Goal: Use online tool/utility: Use online tool/utility

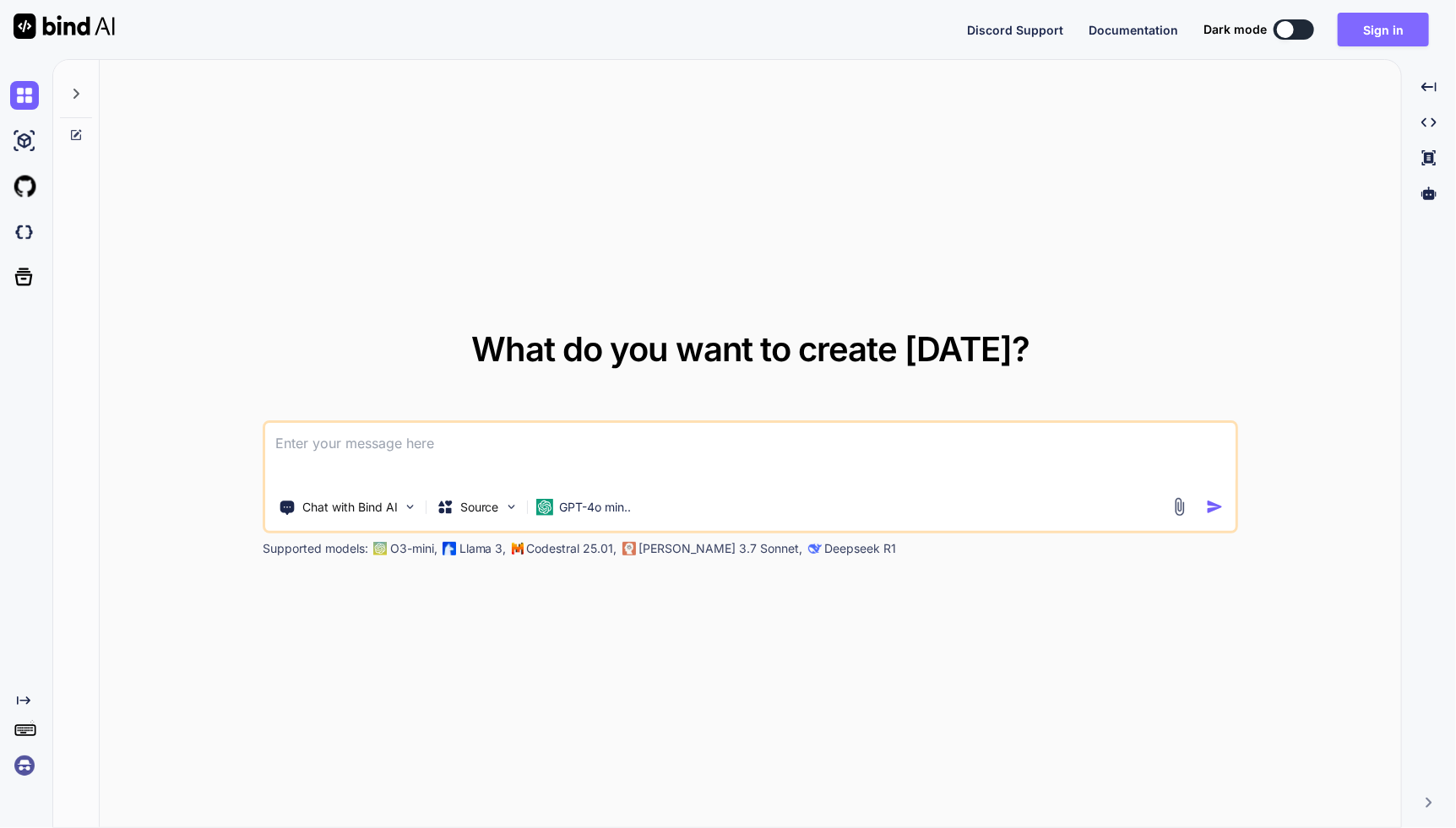
click at [1404, 31] on button "Sign in" at bounding box center [1383, 29] width 91 height 34
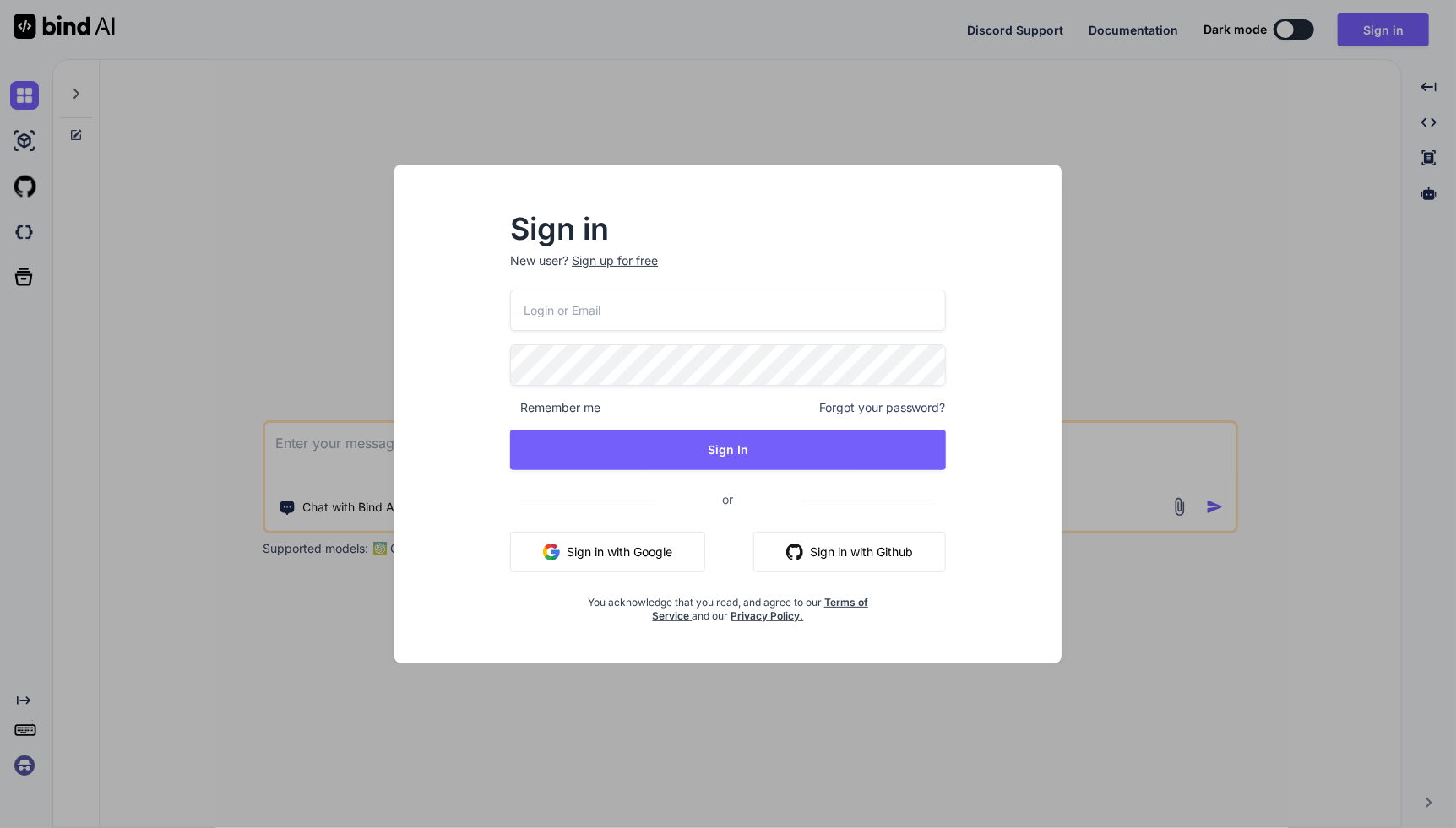
click at [614, 552] on button "Sign in with Google" at bounding box center [607, 551] width 196 height 40
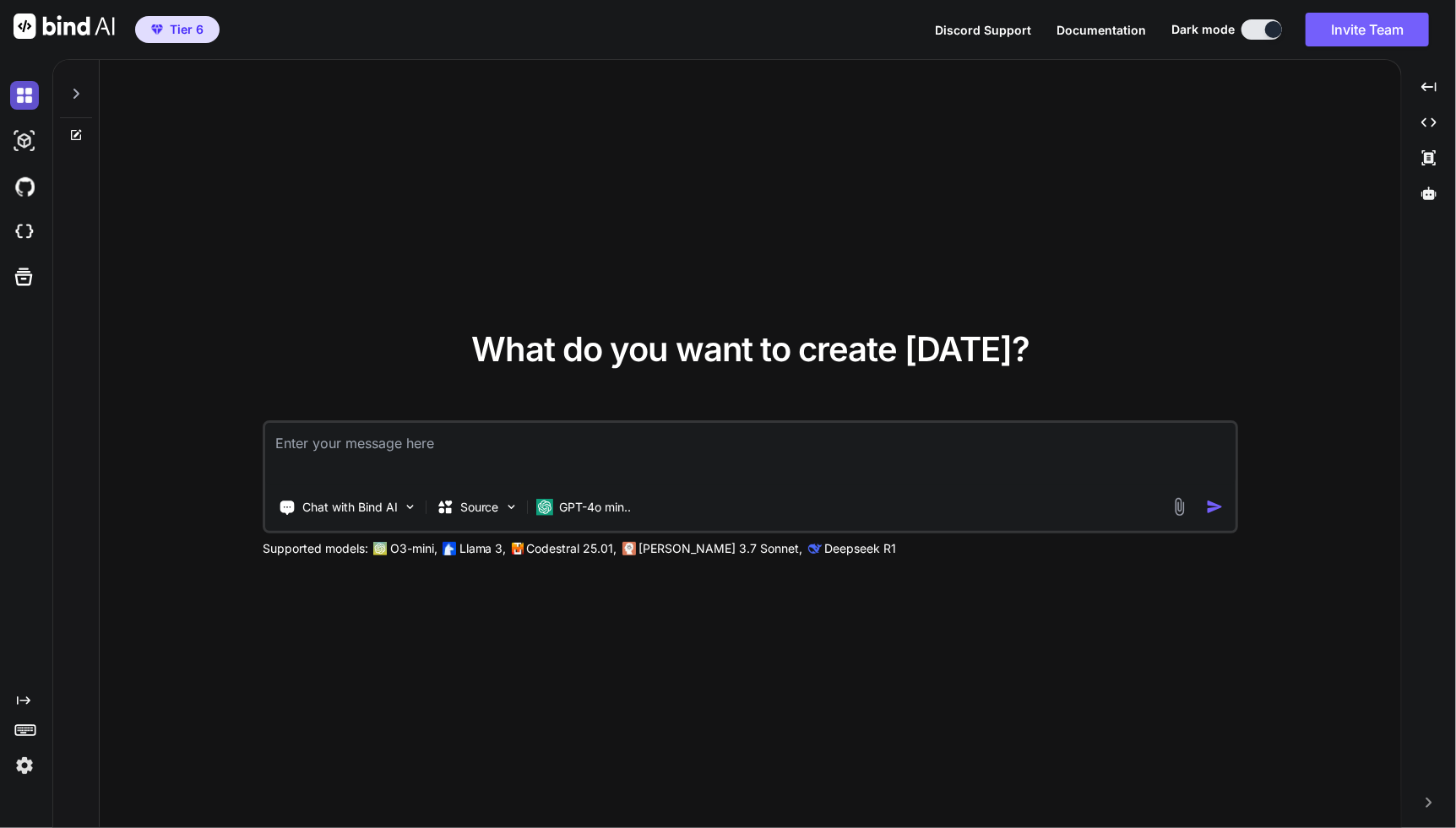
click at [23, 95] on img at bounding box center [24, 95] width 29 height 29
click at [83, 88] on div at bounding box center [76, 88] width 32 height 58
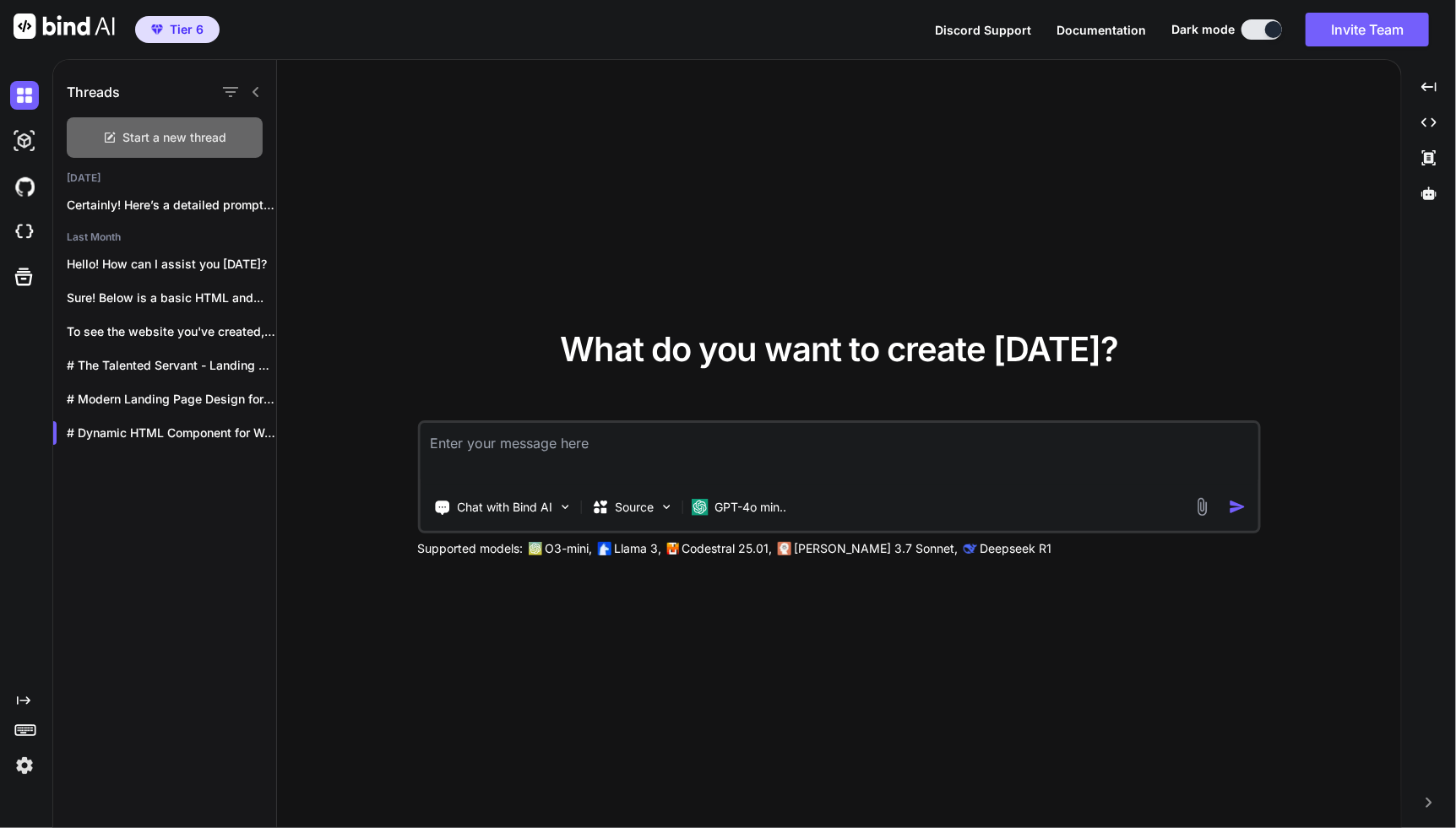
click at [149, 138] on span "Start a new thread" at bounding box center [175, 137] width 104 height 17
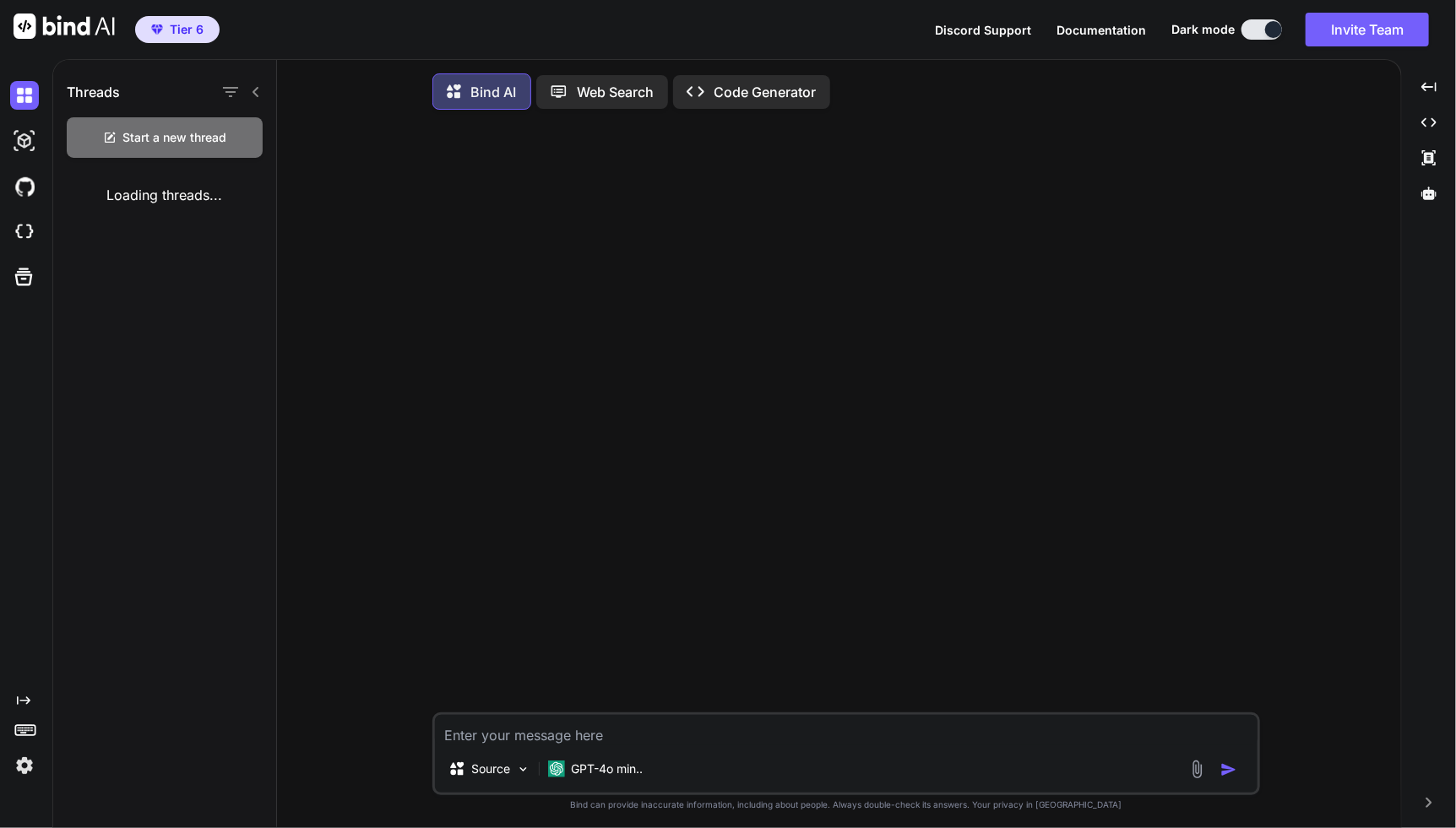
click at [259, 101] on div at bounding box center [240, 92] width 44 height 23
type textarea "x"
click at [254, 91] on icon at bounding box center [255, 91] width 6 height 10
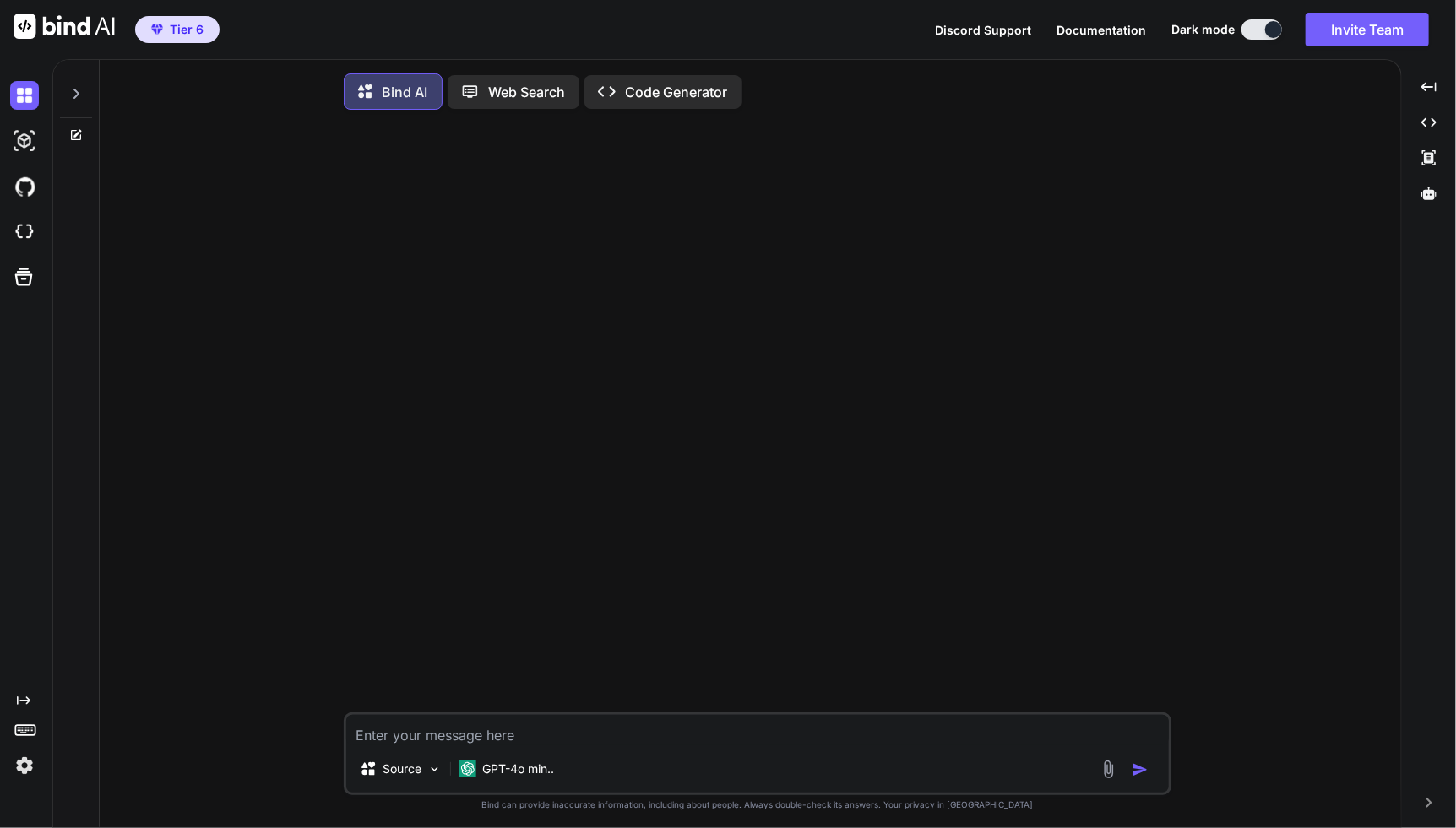
click at [479, 726] on textarea at bounding box center [757, 730] width 822 height 30
type textarea "c"
type textarea "x"
type textarea "cre"
type textarea "x"
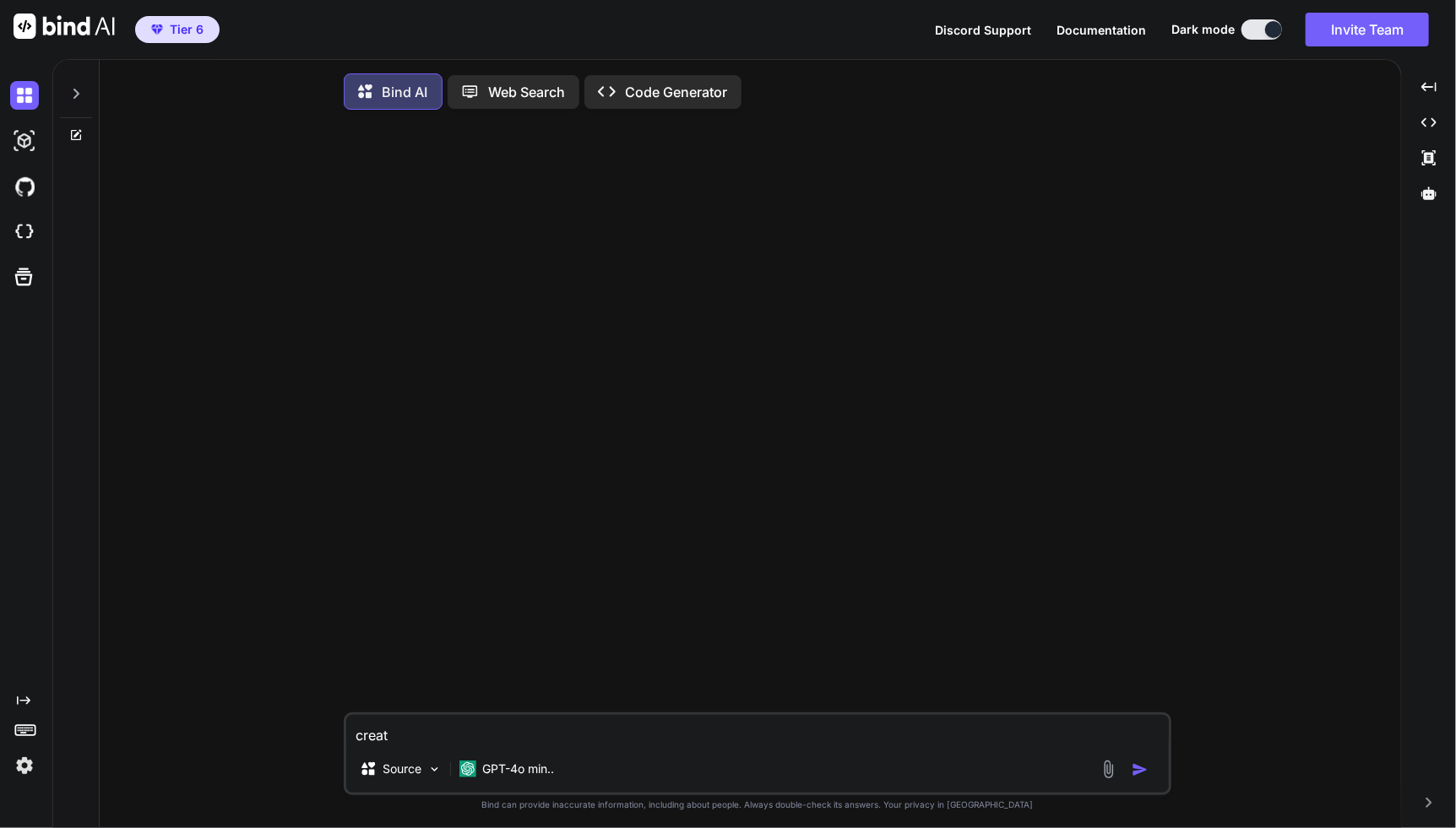
type textarea "create"
type textarea "x"
type textarea "create"
type textarea "x"
type textarea "create a"
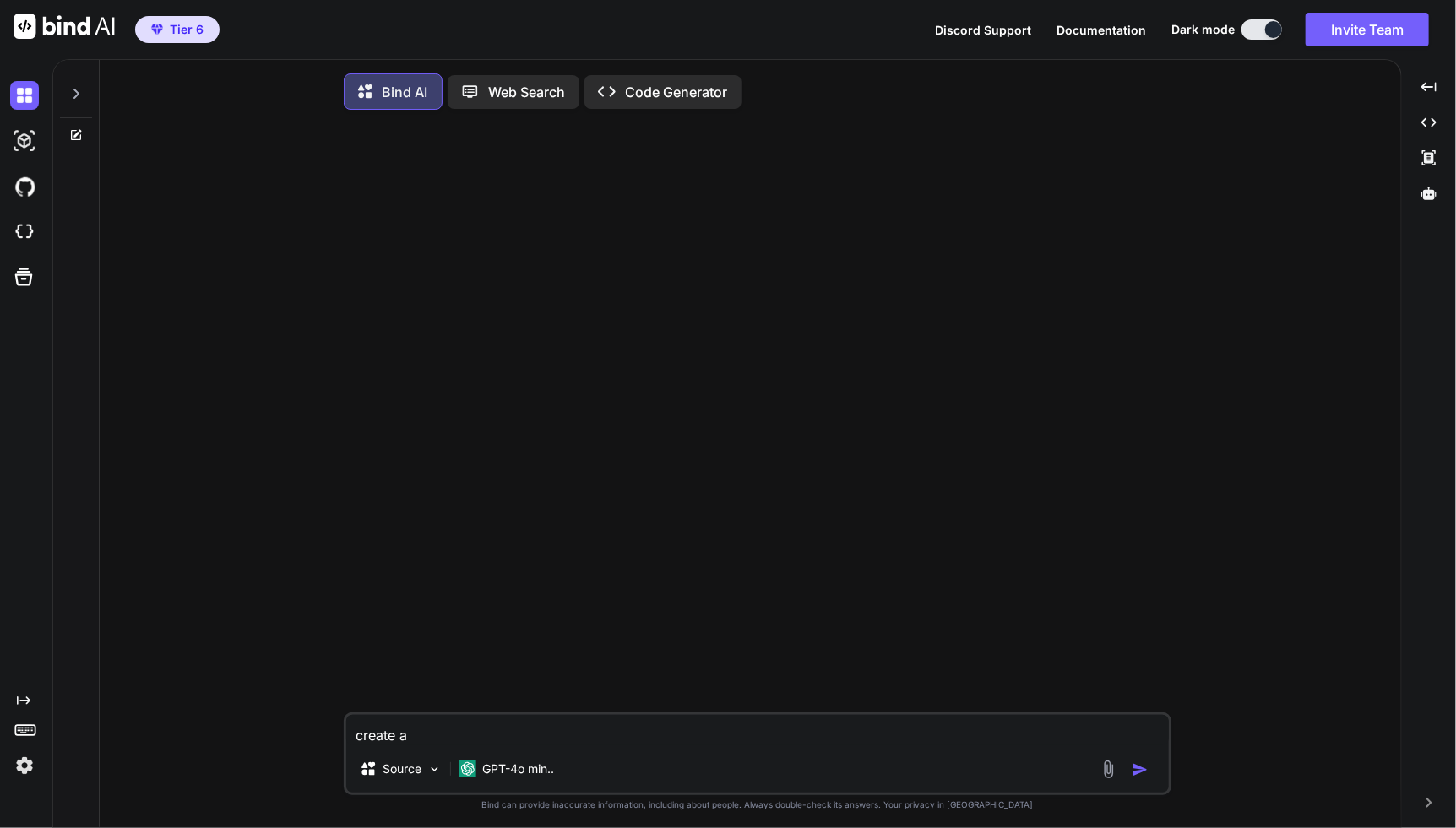
type textarea "x"
type textarea "create a"
type textarea "x"
type textarea "create a si"
type textarea "x"
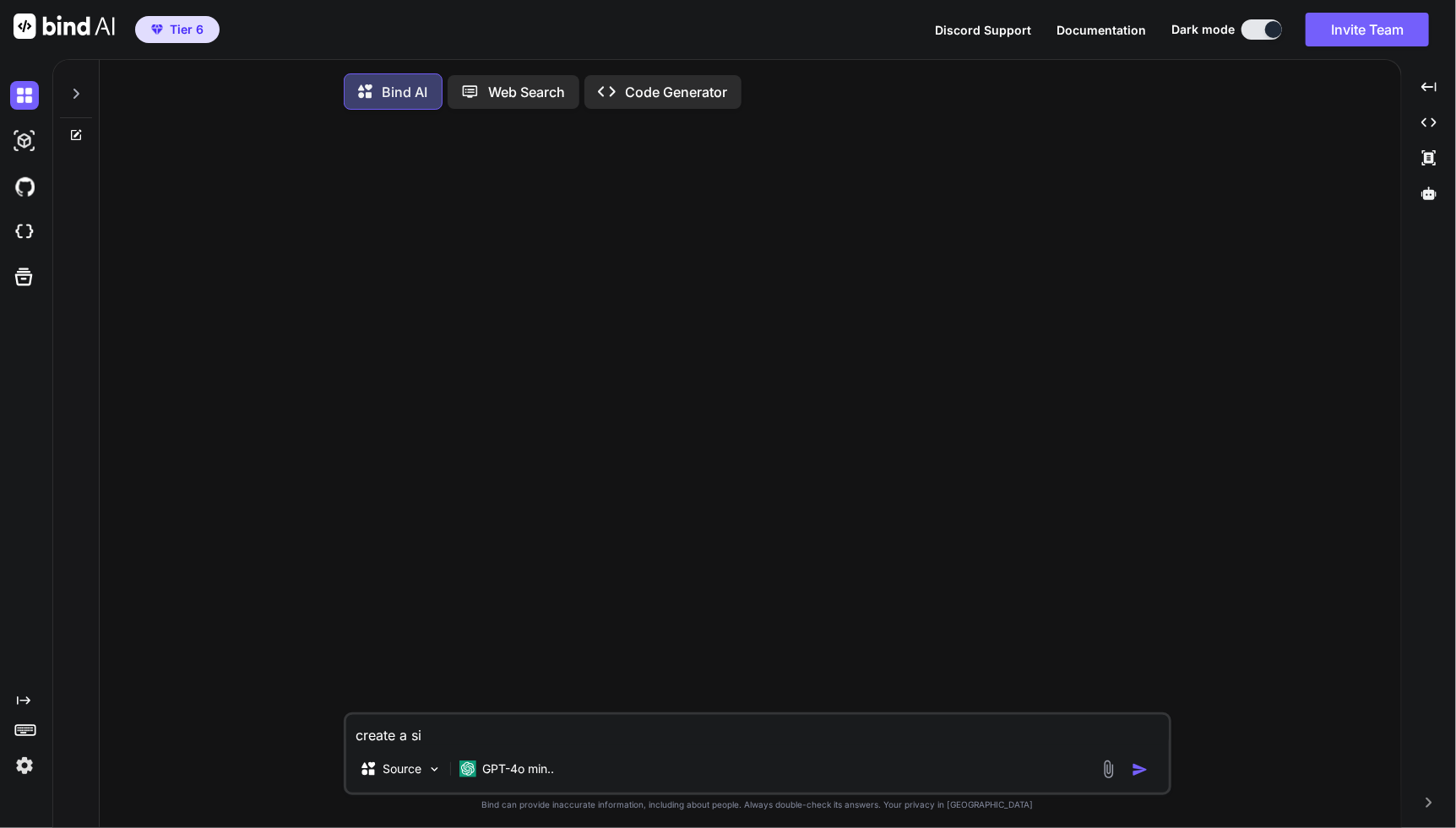
type textarea "create a sin"
type textarea "x"
type textarea "create a sing"
type textarea "x"
type textarea "create a single"
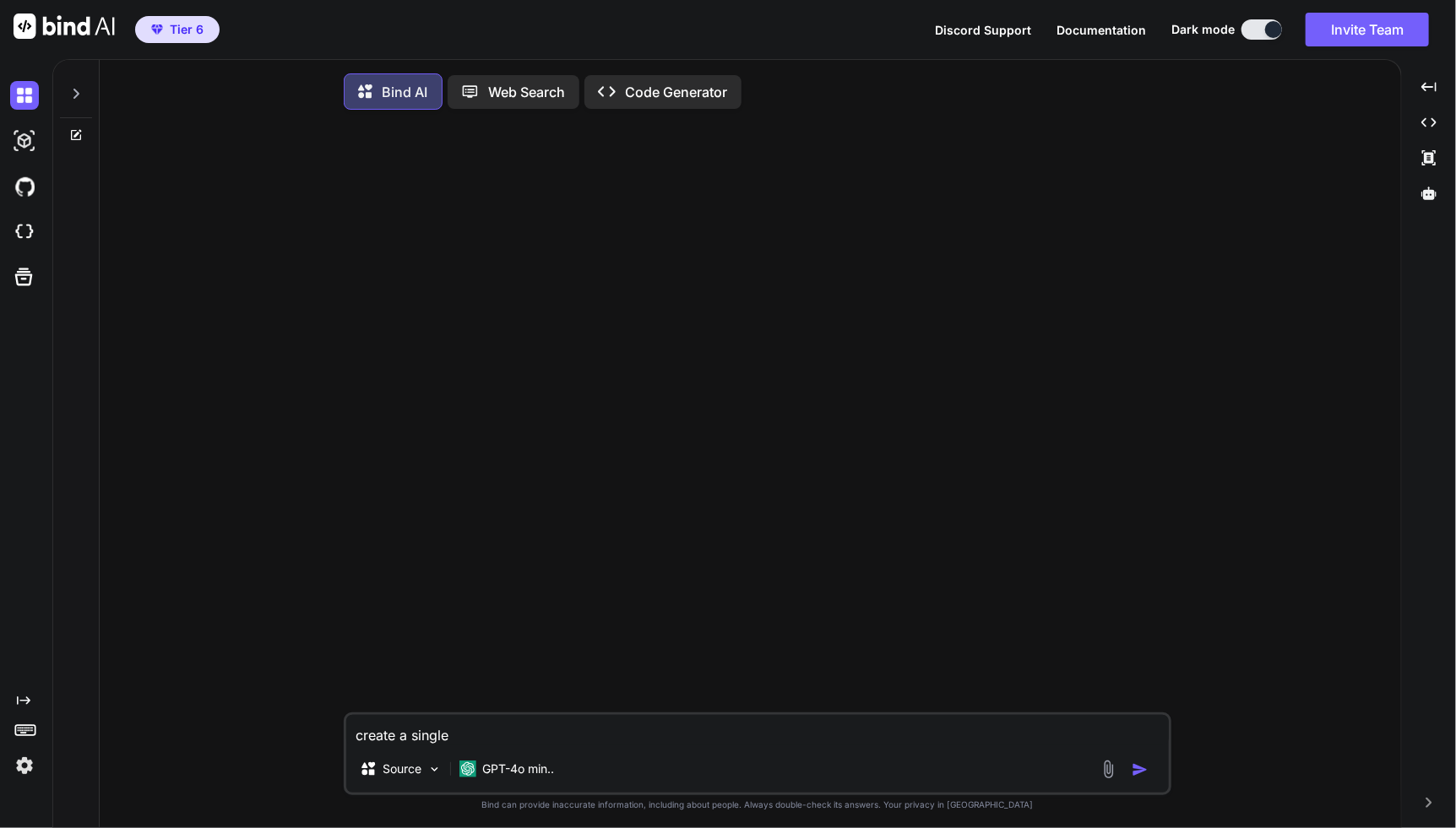
type textarea "x"
type textarea "create a single"
type textarea "x"
type textarea "create a single H"
type textarea "x"
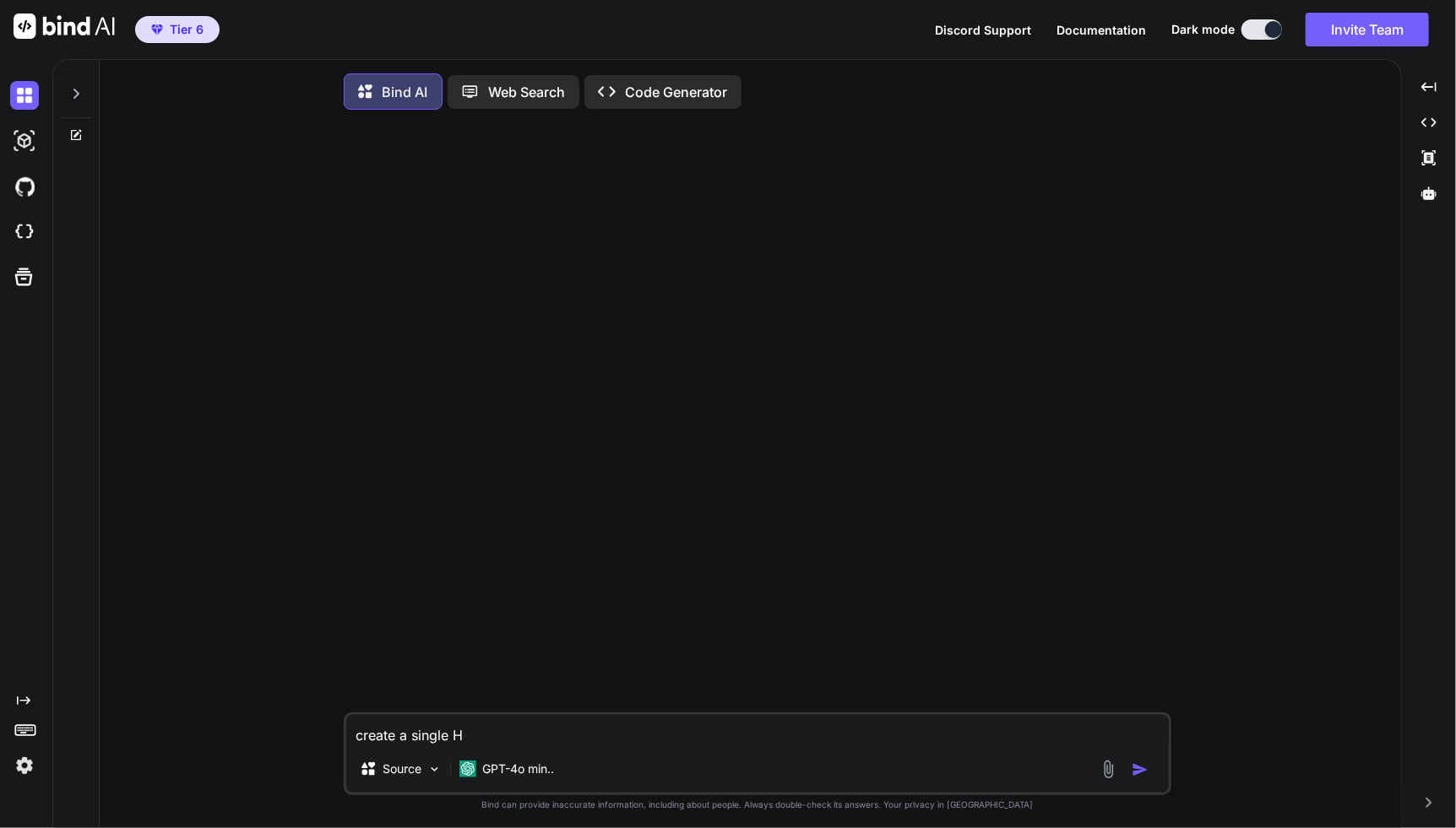
type textarea "create a single HT"
type textarea "x"
type textarea "create a single HTML"
type textarea "x"
type textarea "create a single HTML file"
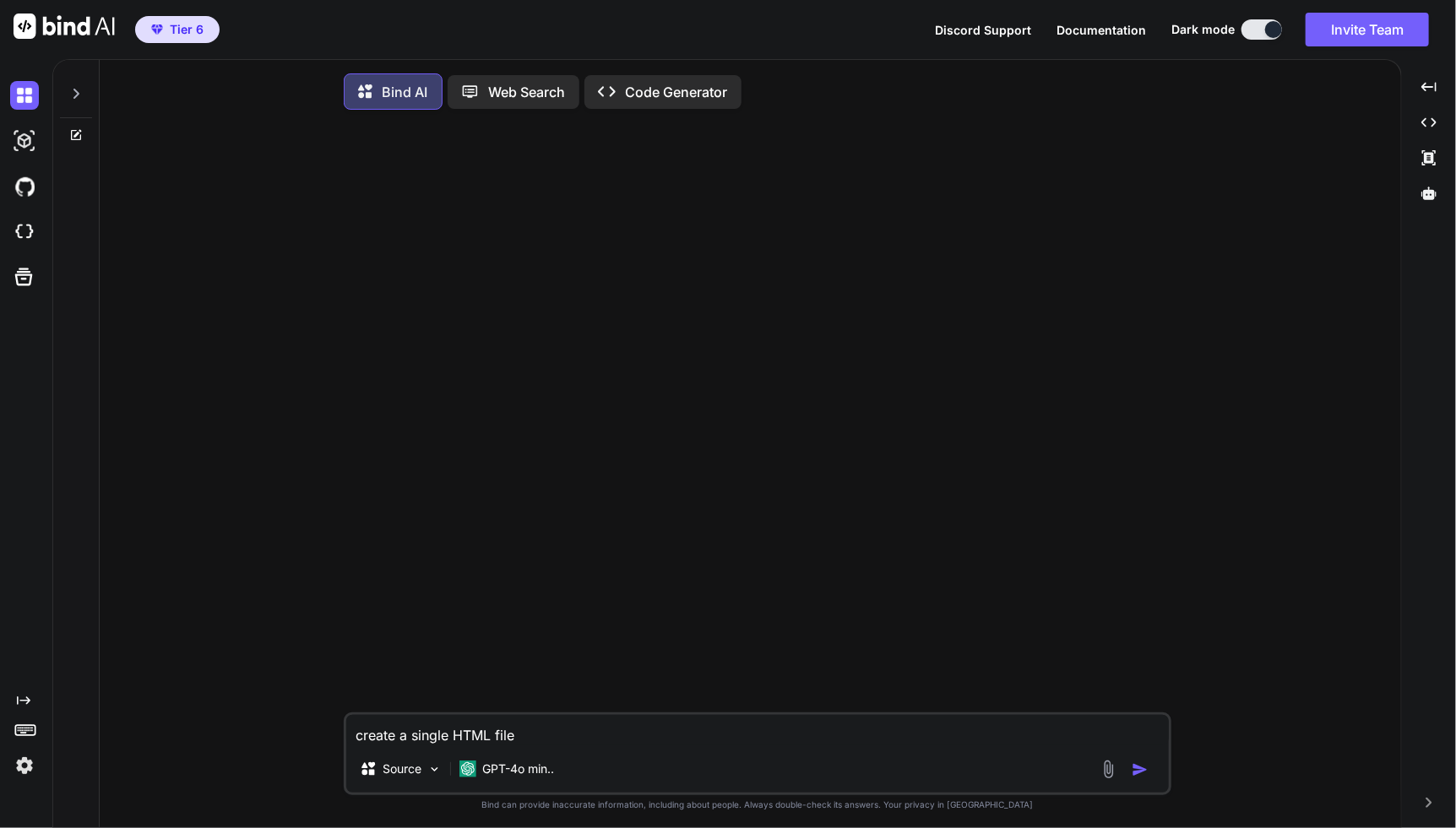
type textarea "x"
type textarea "create a single HTML file"
type textarea "x"
type textarea "create a single HTML file f"
type textarea "x"
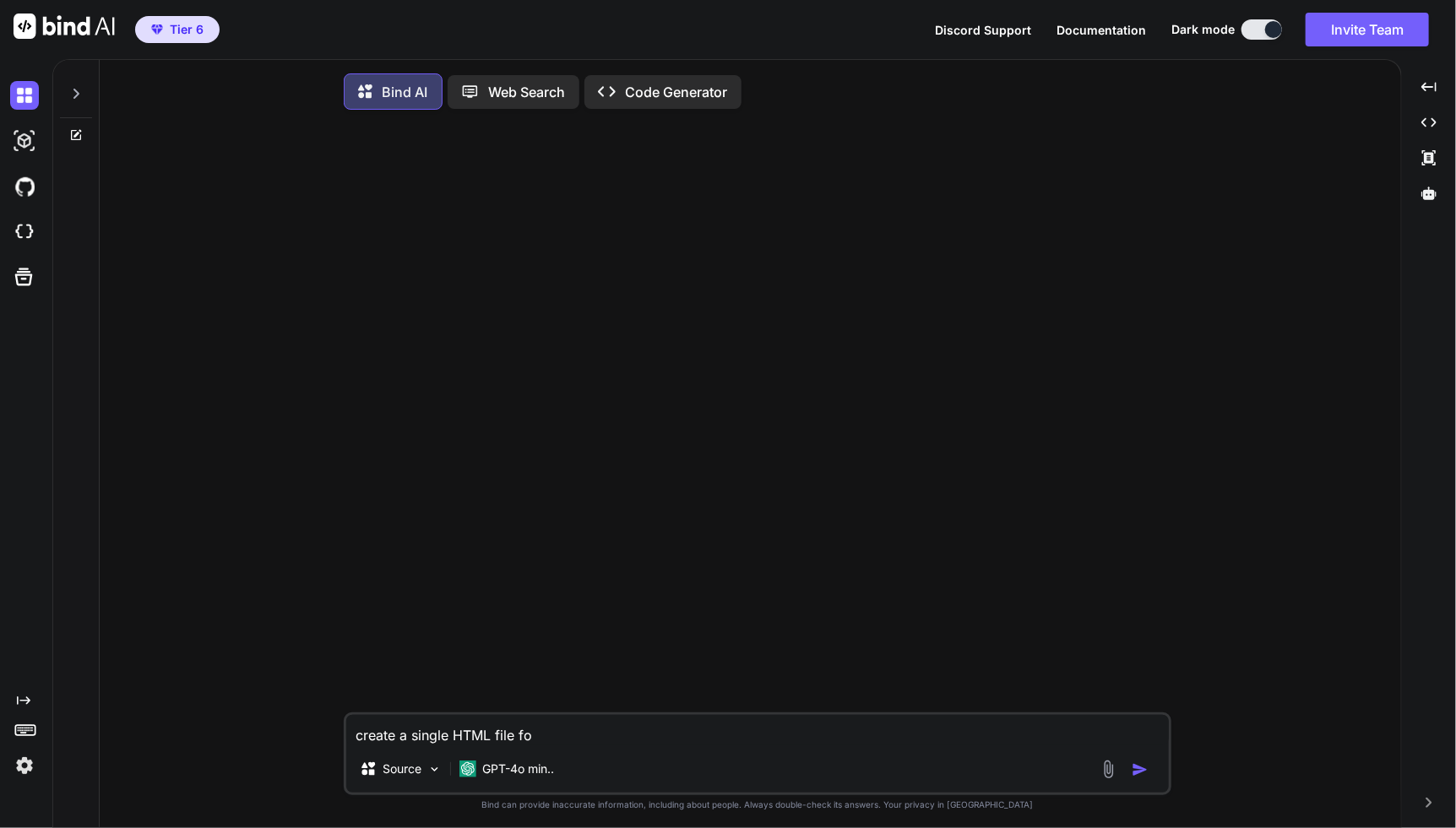
type textarea "create a single HTML file for"
type textarea "x"
type textarea "create a single HTML file for"
type textarea "x"
type textarea "create a single HTML file for a"
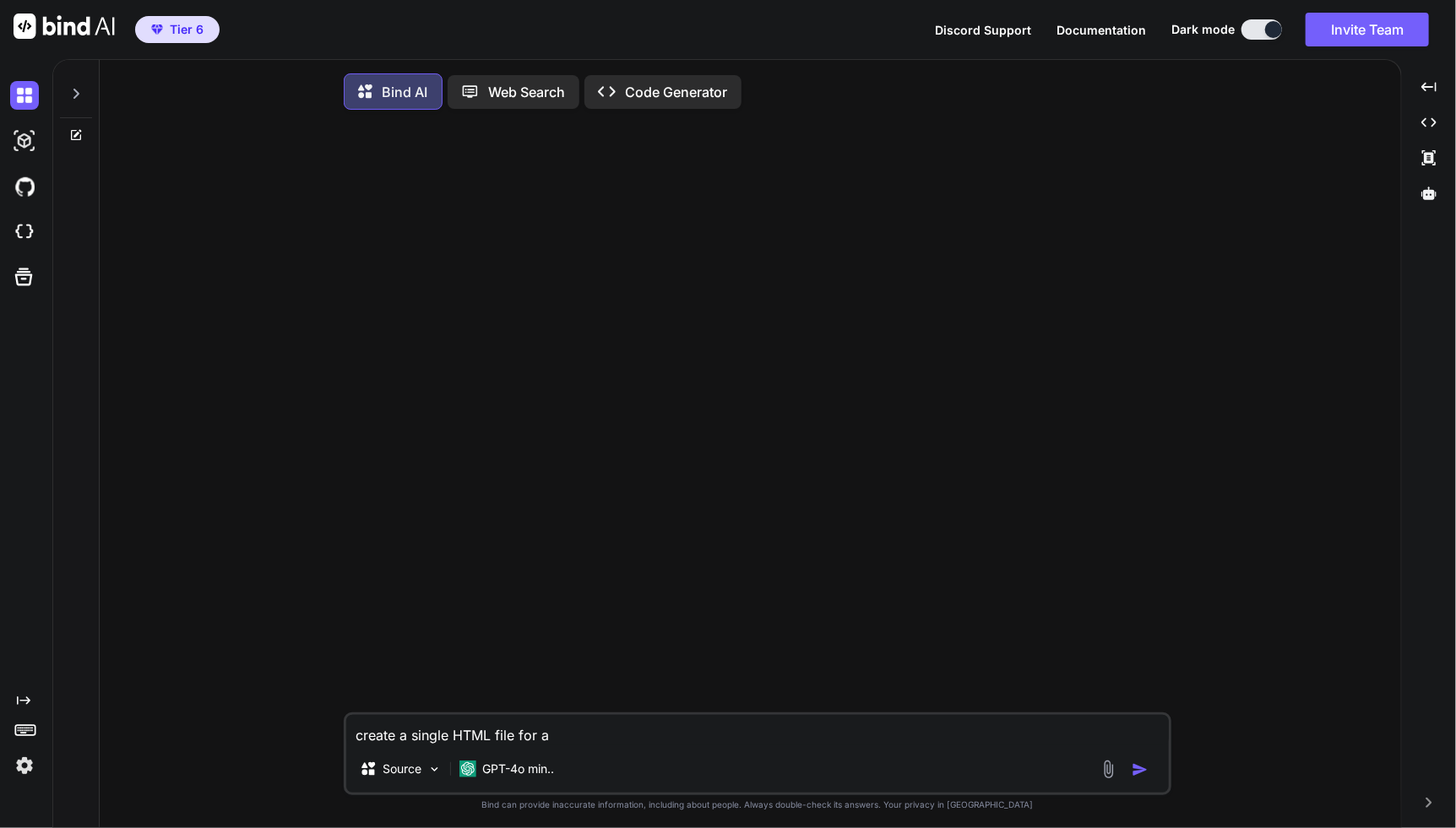
type textarea "x"
type textarea "create a single HTML file for a m"
type textarea "x"
type textarea "create a single HTML file for a mo"
type textarea "x"
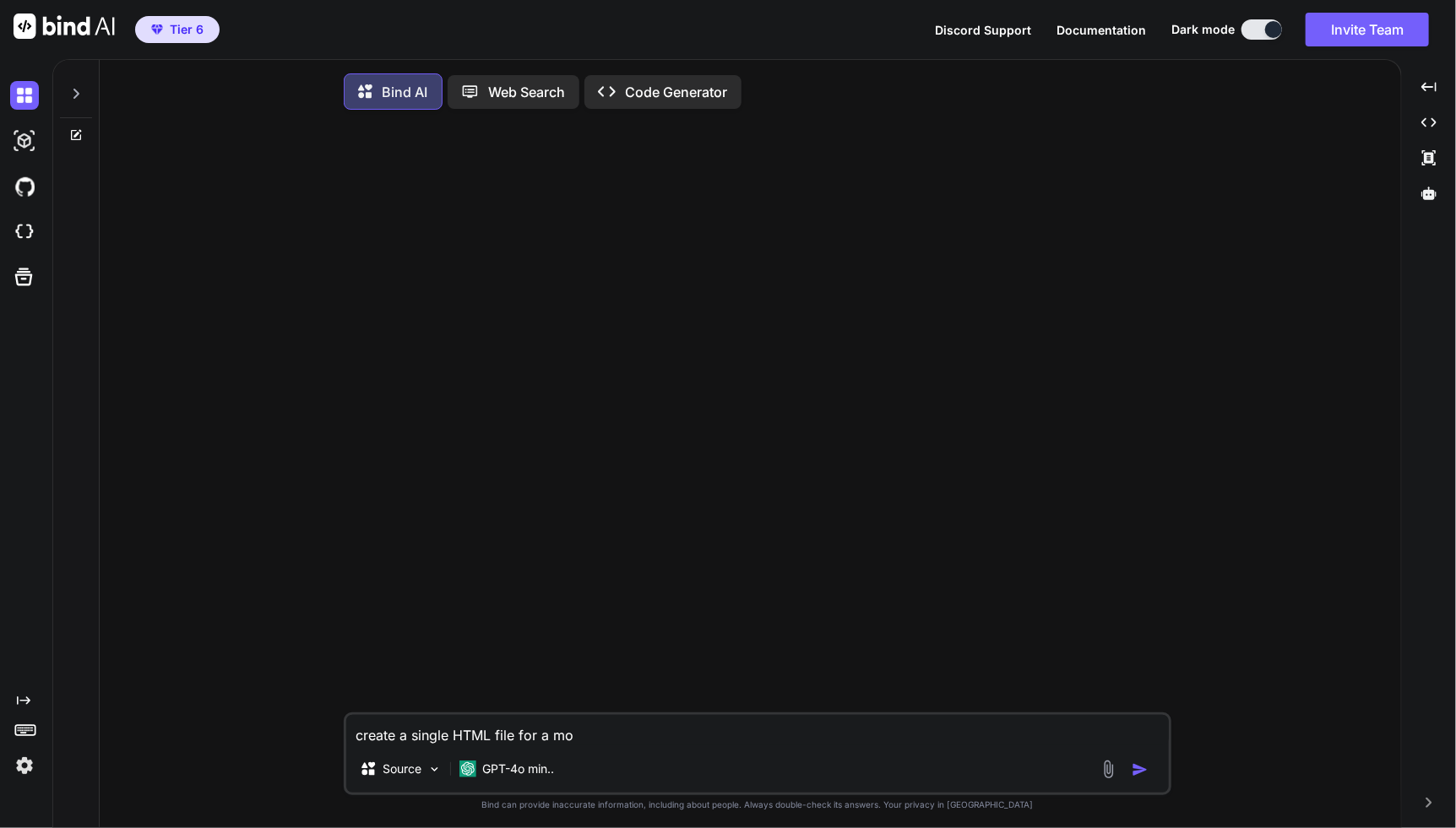
type textarea "create a single HTML file for a mod"
type textarea "x"
type textarea "create a single HTML file for a moder"
type textarea "x"
type textarea "create a single HTML file for a modern,"
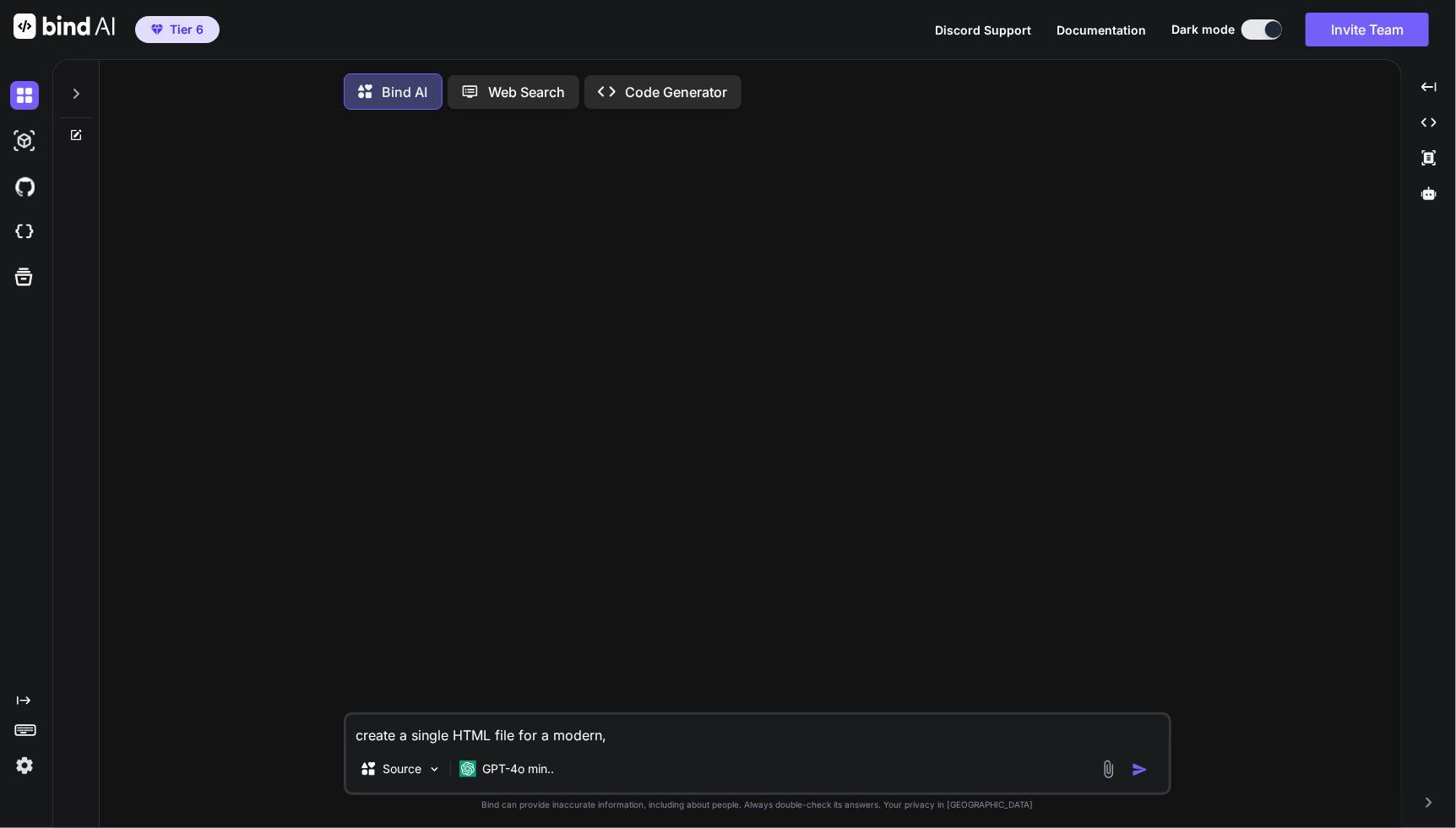
type textarea "x"
type textarea "create a single HTML file for a modern, v"
type textarea "x"
type textarea "create a single HTML file for a modern, vi"
type textarea "x"
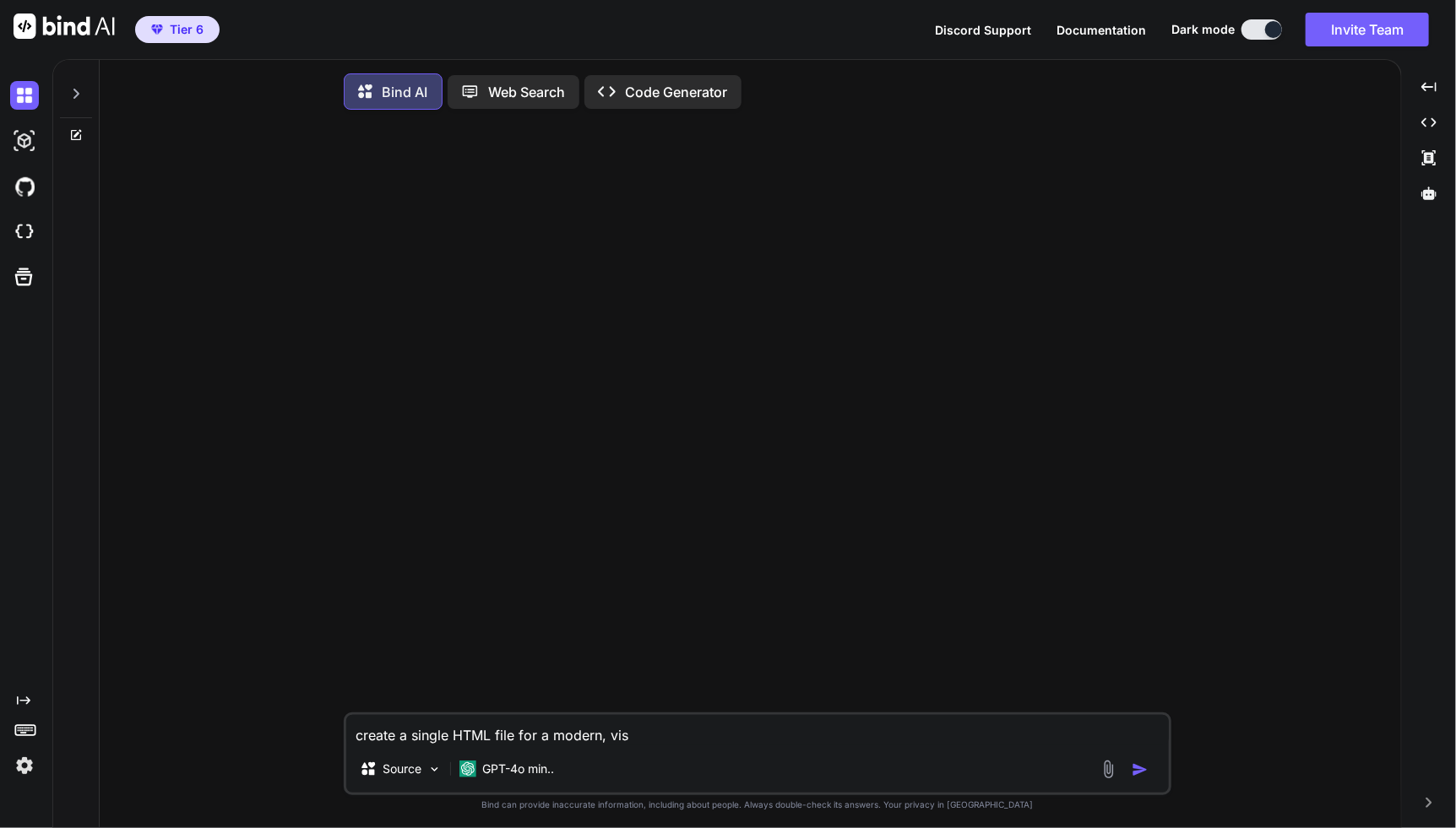
type textarea "create a single HTML file for a modern, visu"
type textarea "x"
type textarea "create a single HTML file for a modern, visual"
type textarea "x"
type textarea "create a single HTML file for a modern, visually"
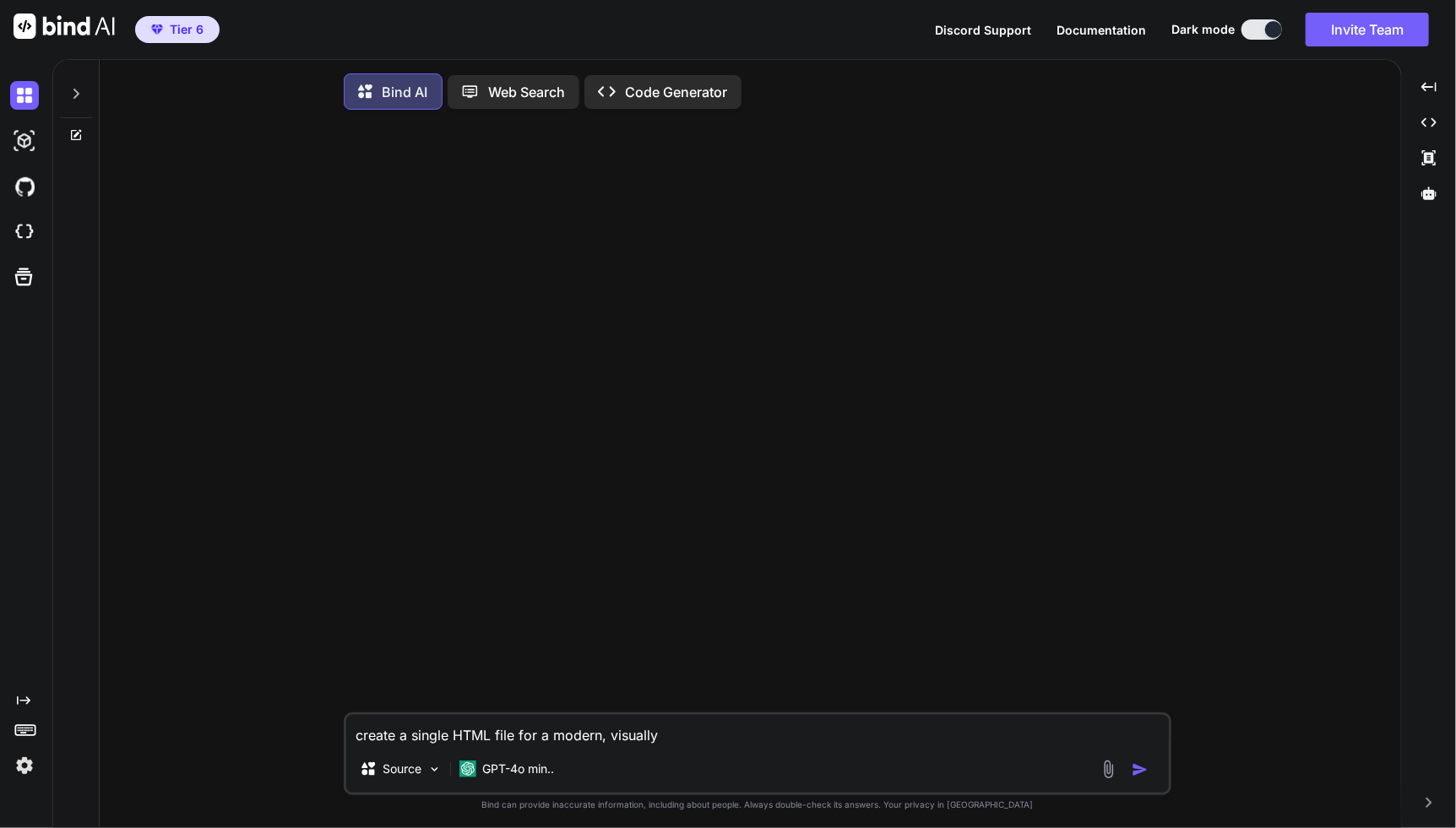
type textarea "x"
type textarea "create a single HTML file for a modern, visually"
type textarea "x"
type textarea "create a single HTML file for a modern, visually a"
type textarea "x"
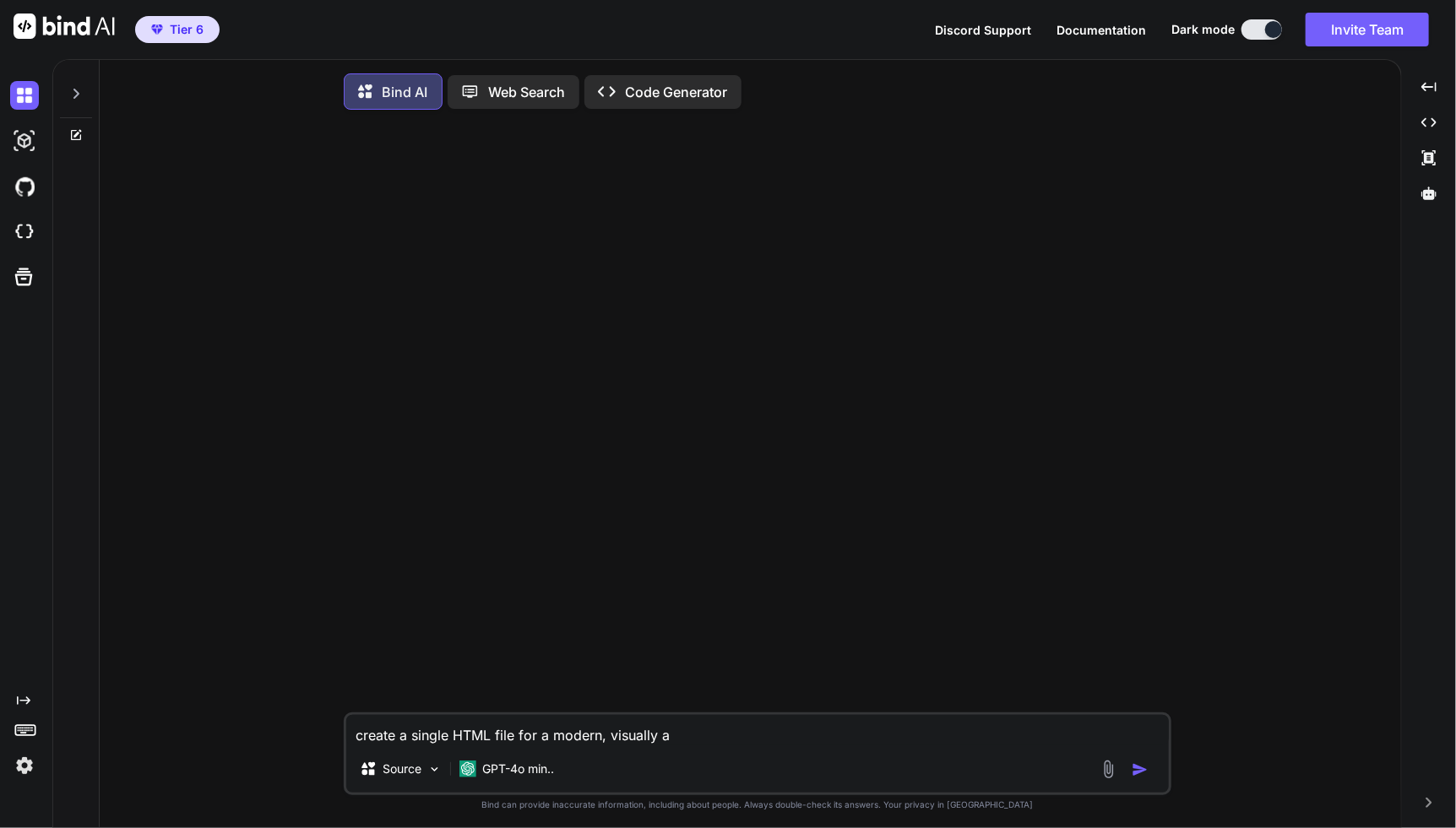
type textarea "create a single HTML file for a modern, visually ap"
type textarea "x"
type textarea "create a single HTML file for a modern, visually app"
type textarea "x"
type textarea "create a single HTML file for a modern, visually appe"
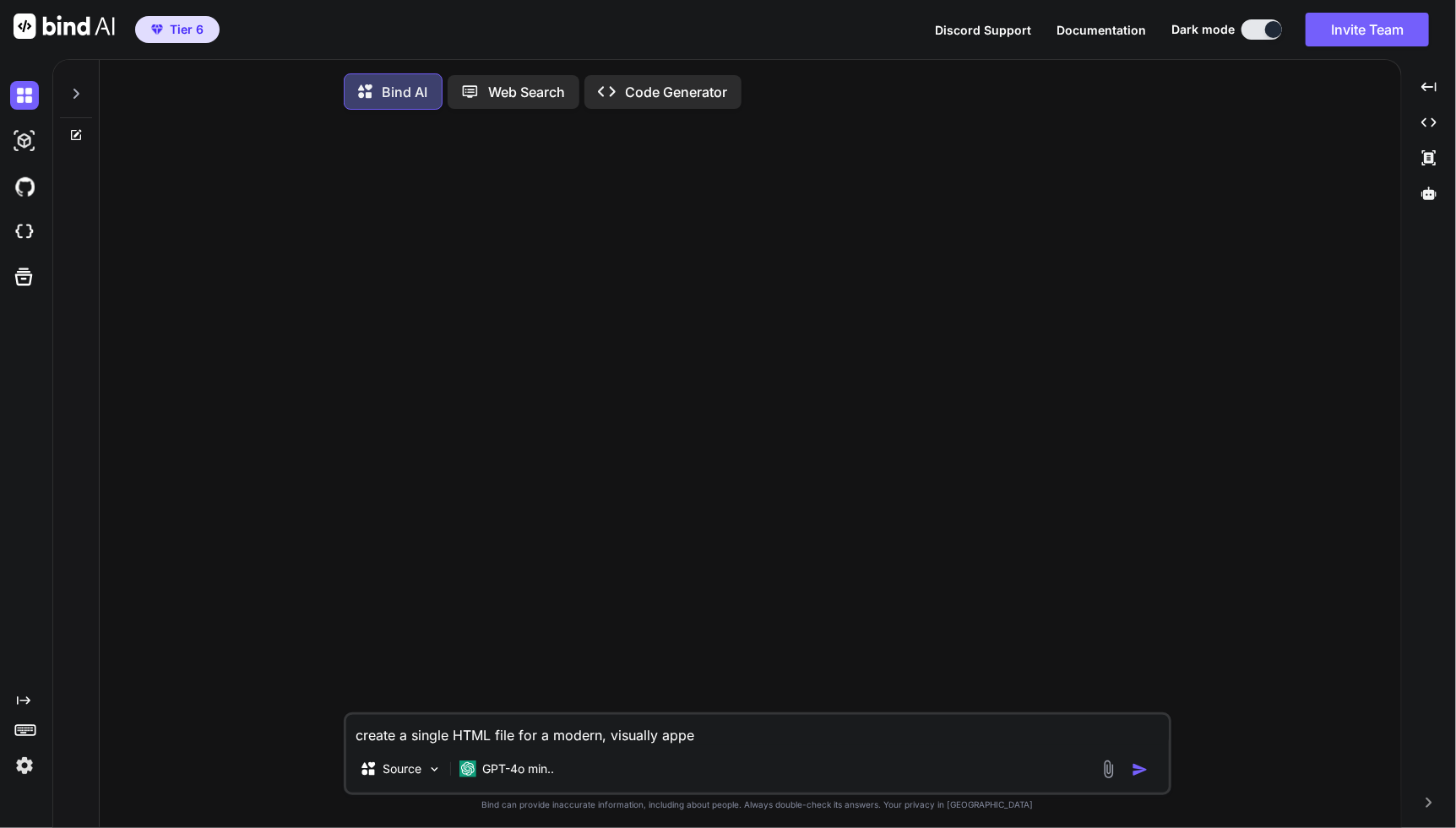
type textarea "x"
type textarea "create a single HTML file for a modern, visually appea"
type textarea "x"
type textarea "create a single HTML file for a modern, visually appealin"
type textarea "x"
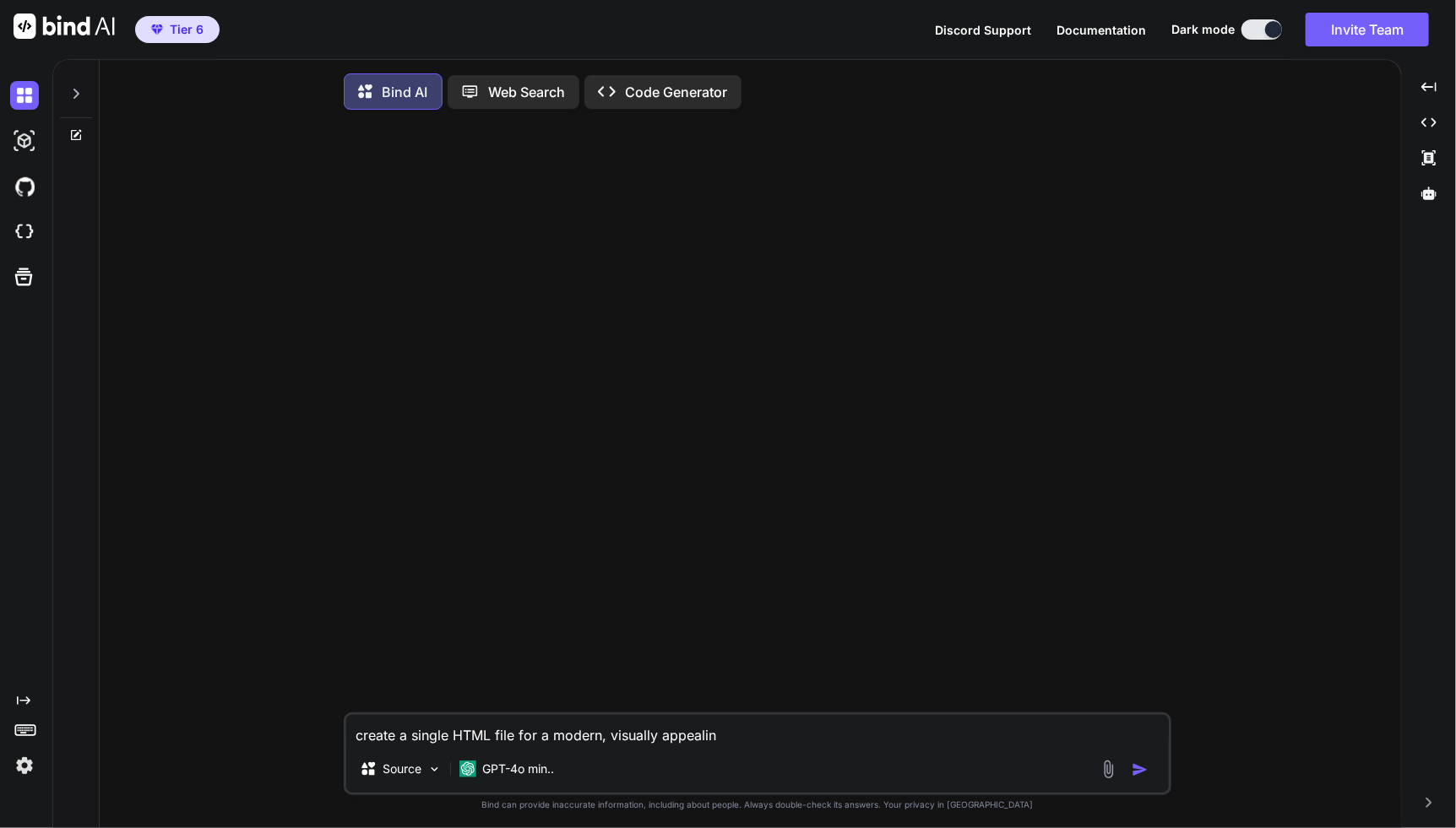
type textarea "create a single HTML file for a modern, visually appealing"
type textarea "x"
type textarea "create a single HTML file for a modern, visually appealing"
type textarea "x"
type textarea "create a single HTML file for a modern, visually appealing w"
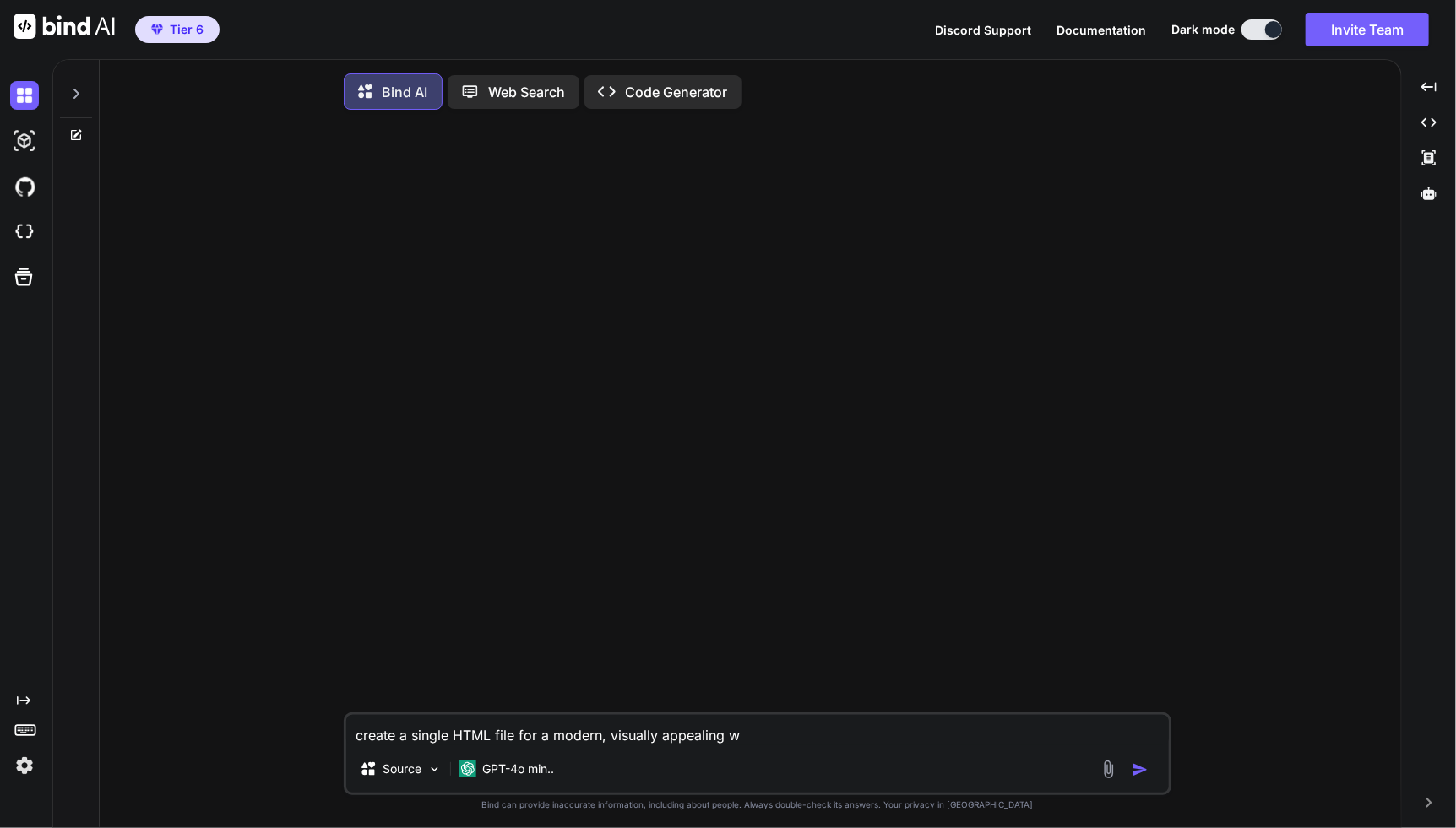
type textarea "x"
type textarea "create a single HTML file for a modern, visually appealing we"
type textarea "x"
type textarea "create a single HTML file for a modern, visually appealing web"
type textarea "x"
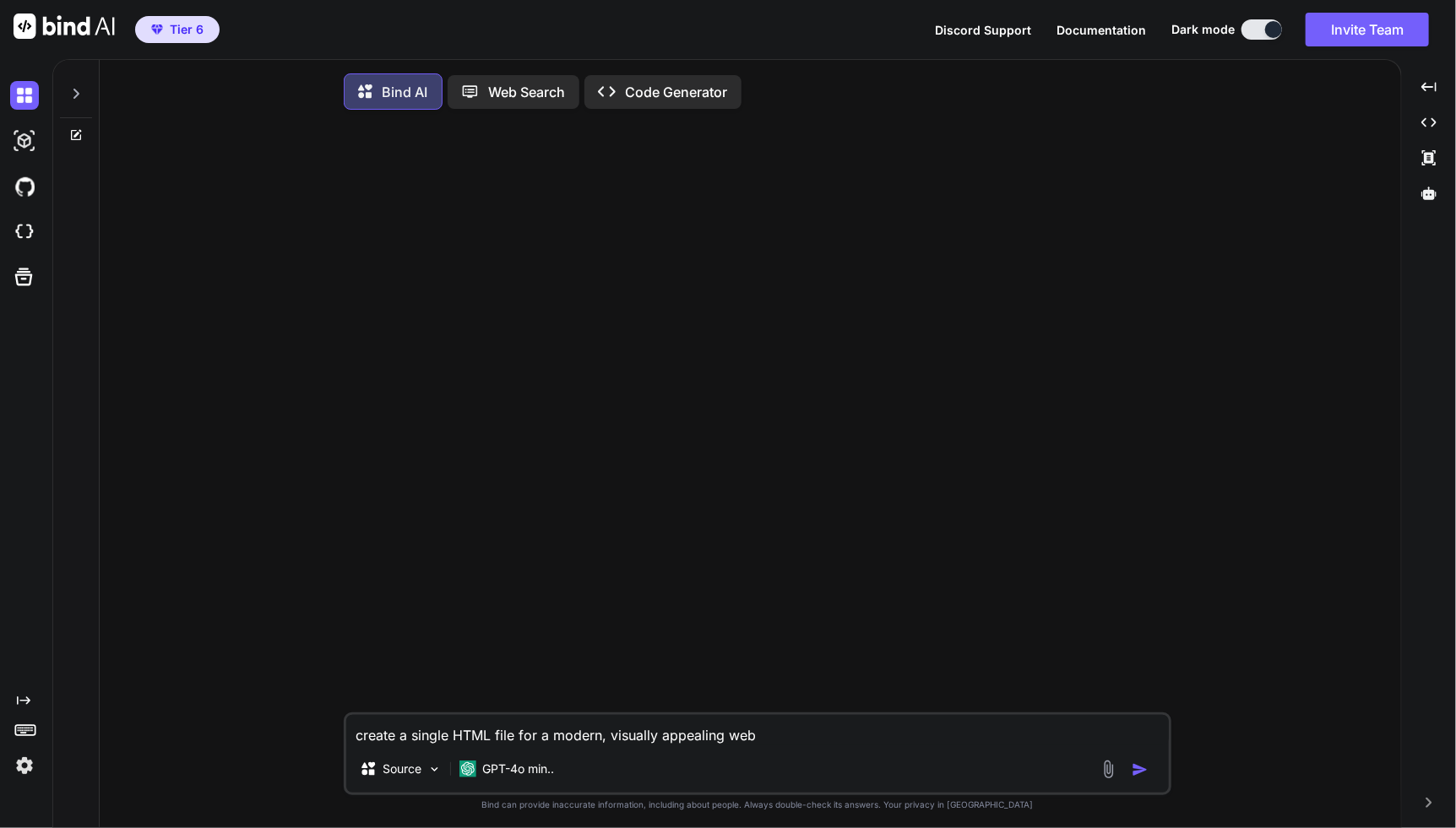
type textarea "create a single HTML file for a modern, visually appealing web"
type textarea "x"
type textarea "create a single HTML file for a modern, visually appealing web a"
type textarea "x"
type textarea "create a single HTML file for a modern, visually appealing web ap"
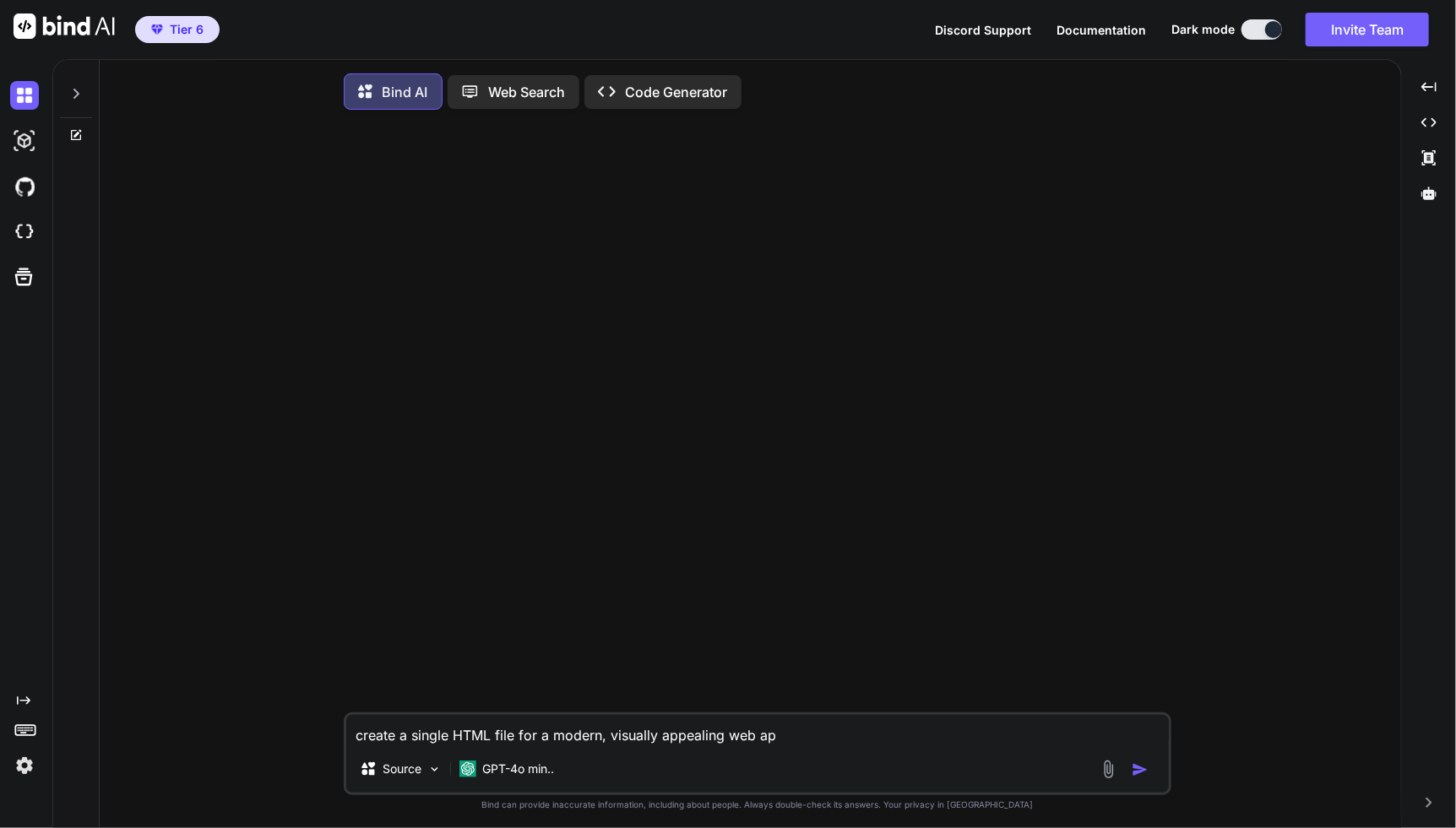
type textarea "x"
type textarea "create a single HTML file for a modern, visually appealing web app"
type textarea "x"
type textarea "create a single HTML file for a modern, visually appealing web appl"
type textarea "x"
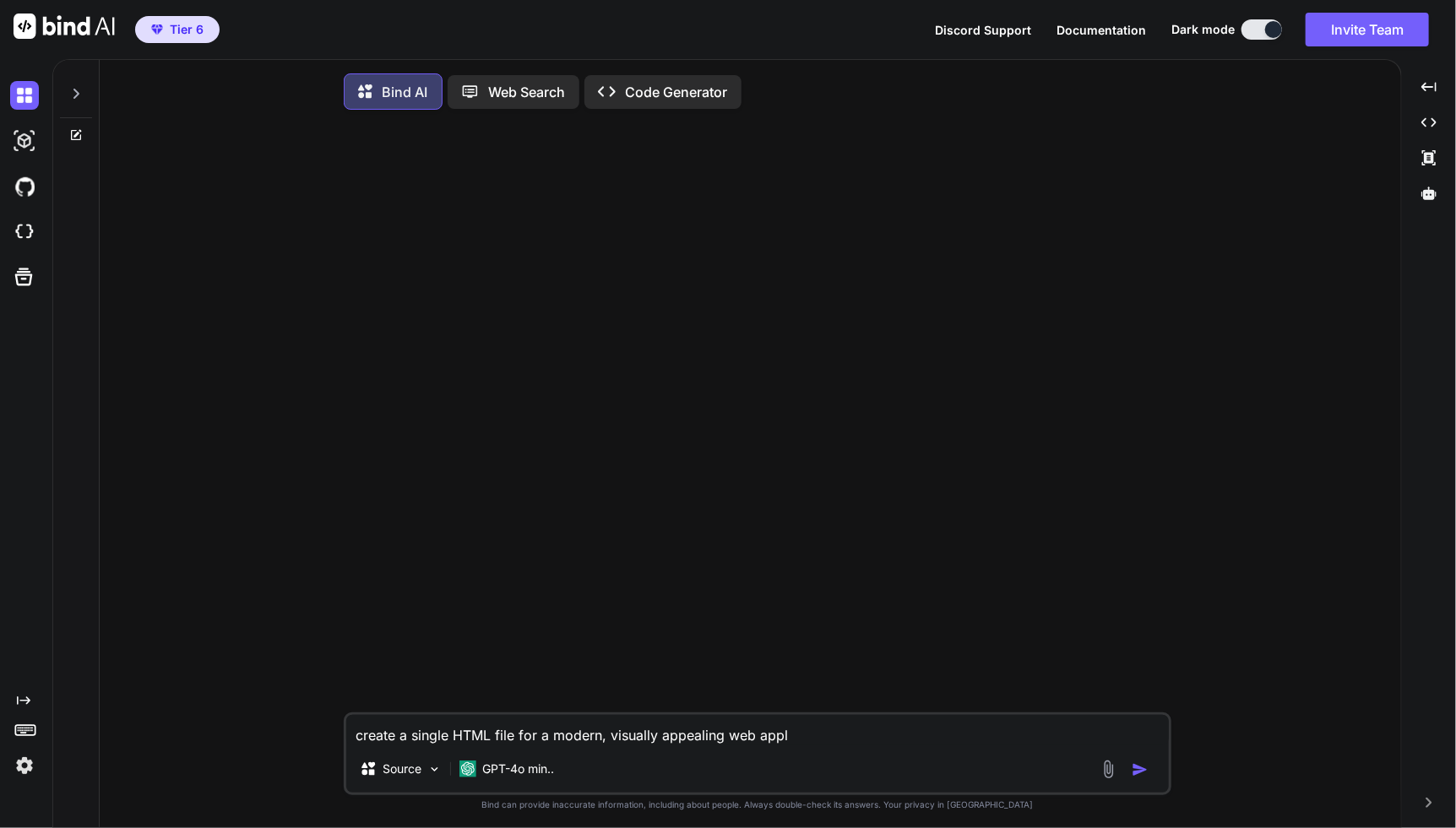
type textarea "create a single HTML file for a modern, visually appealing web appli"
type textarea "x"
type textarea "create a single HTML file for a modern, visually appealing web applic"
type textarea "x"
type textarea "create a single HTML file for a modern, visually appealing web applica"
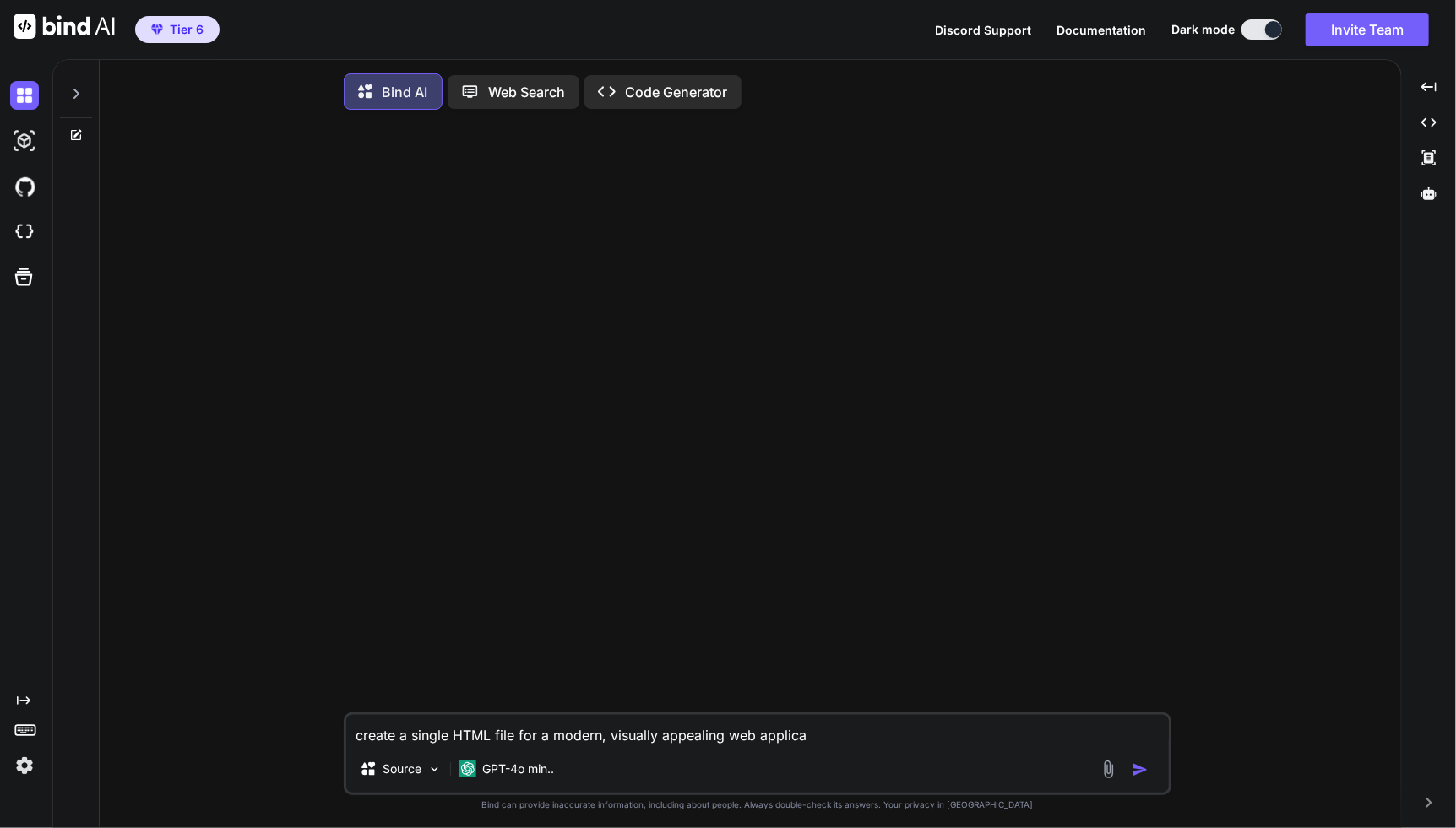
type textarea "x"
type textarea "create a single HTML file for a modern, visually appealing web applicat"
type textarea "x"
type textarea "create a single HTML file for a modern, visually appealing web applicati"
type textarea "x"
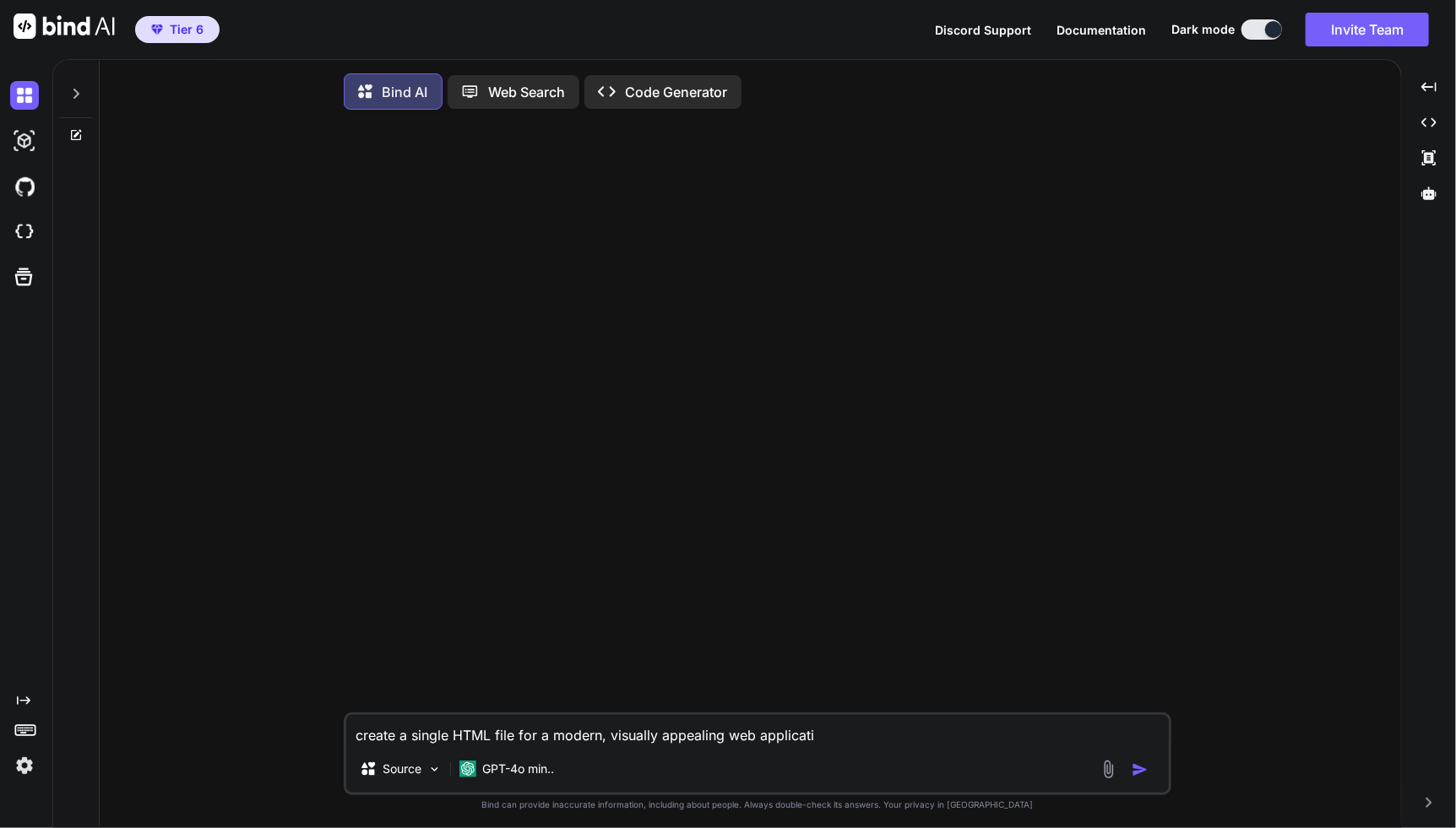
type textarea "create a single HTML file for a modern, visually appealing web applicatio"
type textarea "x"
type textarea "create a single HTML file for a modern, visually appealing web application"
type textarea "x"
type textarea "create a single HTML file for a modern, visually appealing web application for"
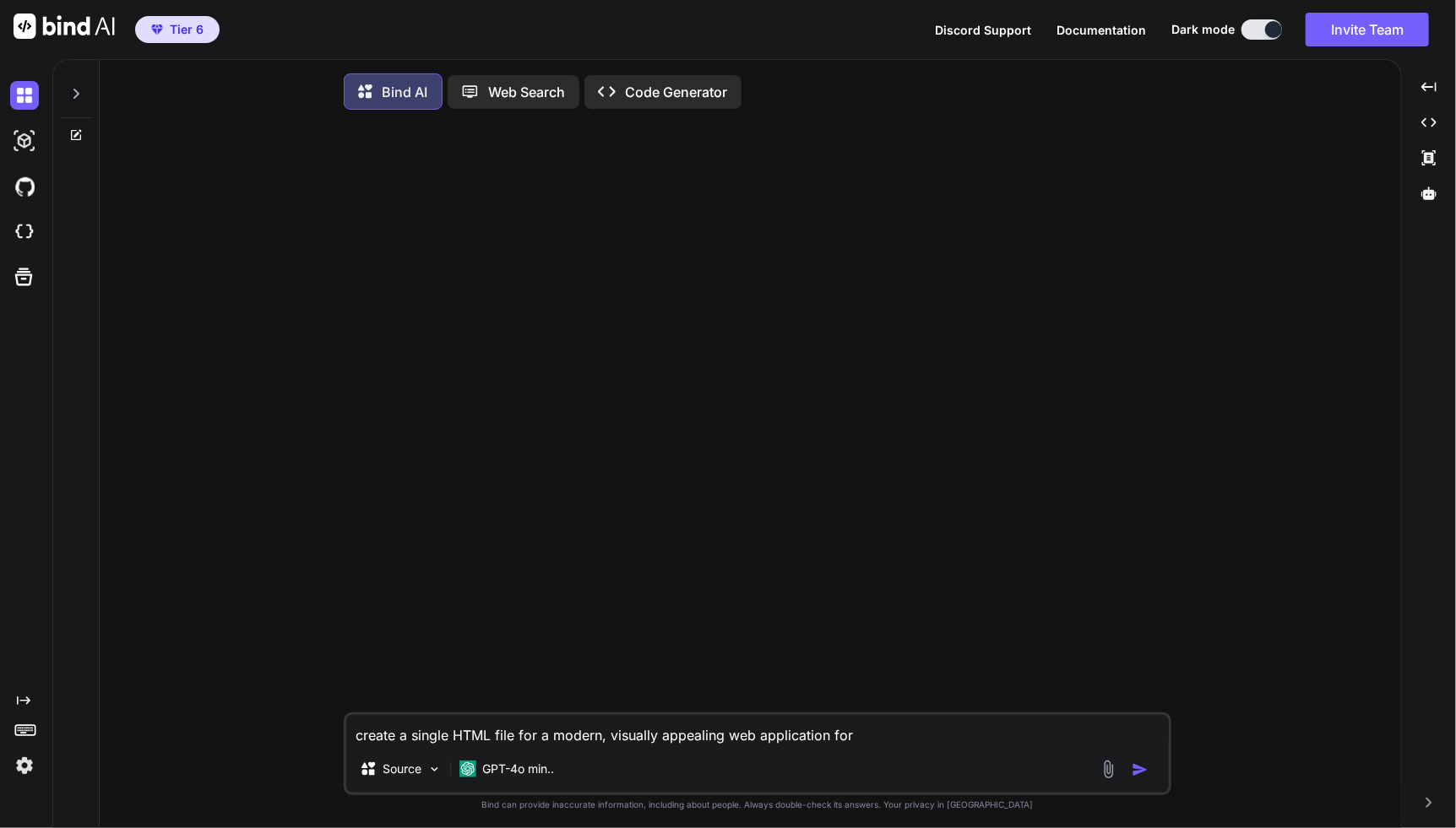
type textarea "x"
type textarea "create a single HTML file for a modern, visually appealing web application fora"
type textarea "x"
type textarea "create a single HTML file for a modern, visually appealing web application fora"
type textarea "x"
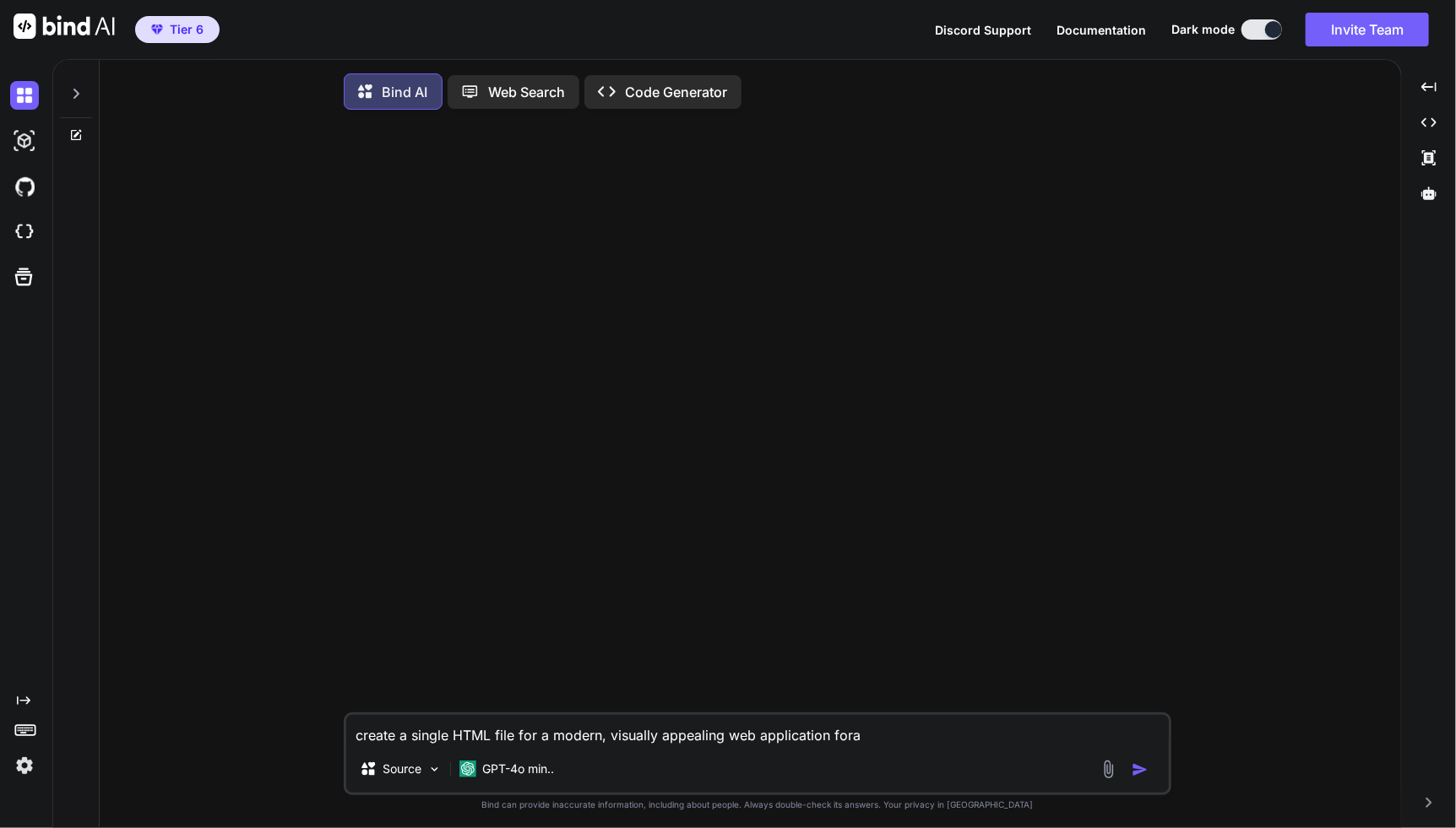
type textarea "create a single HTML file for a modern, visually appealing web application fora"
type textarea "x"
type textarea "create a single HTML file for a modern, visually appealing web application fora"
type textarea "x"
type textarea "create a single HTML file for a modern, visually appealing web application fora"
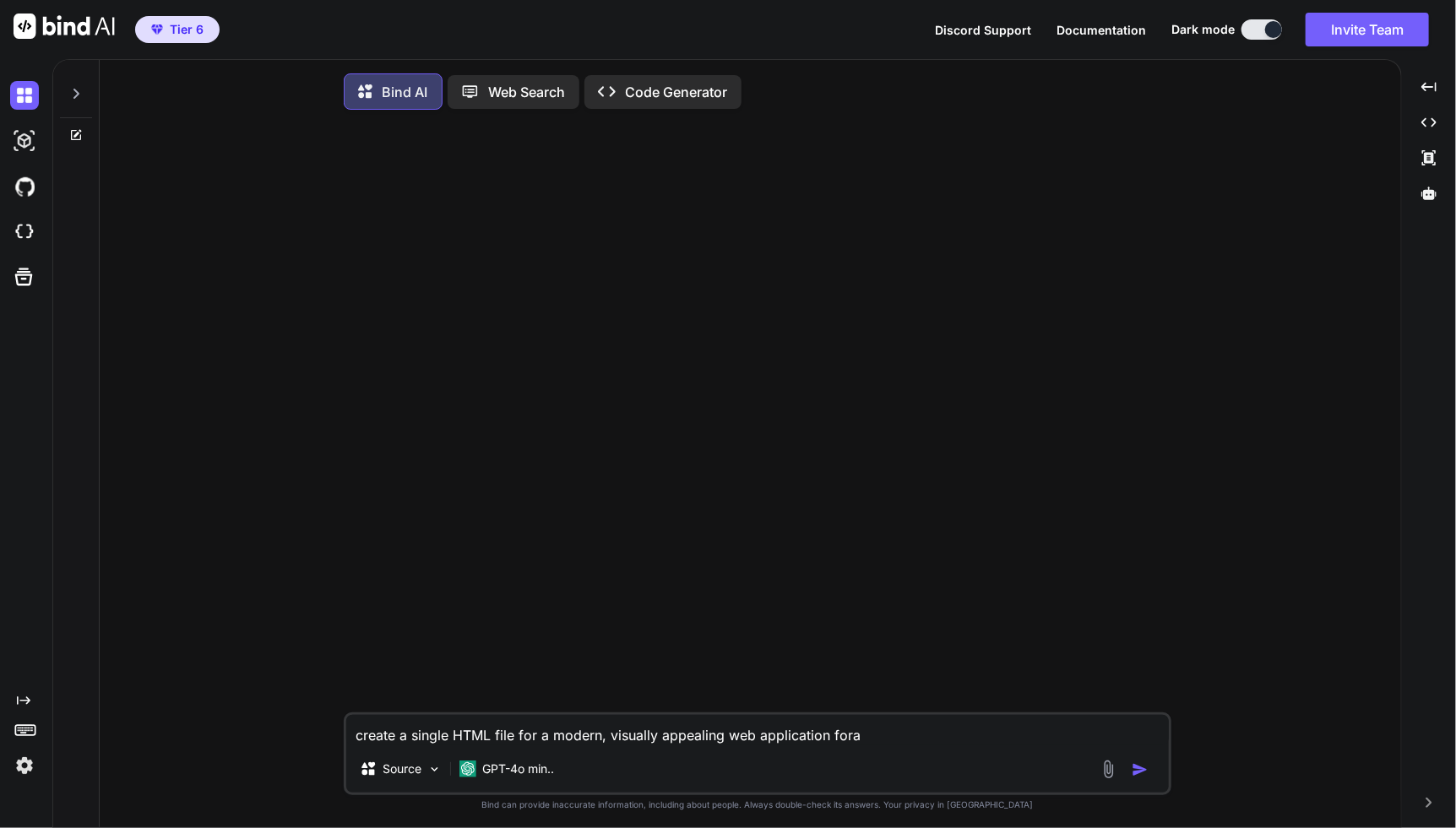
type textarea "x"
type textarea "create a single HTML file for a modern, visually appealing web application fora"
type textarea "x"
type textarea "create a single HTML file for a modern, visually appealing web application for"
type textarea "x"
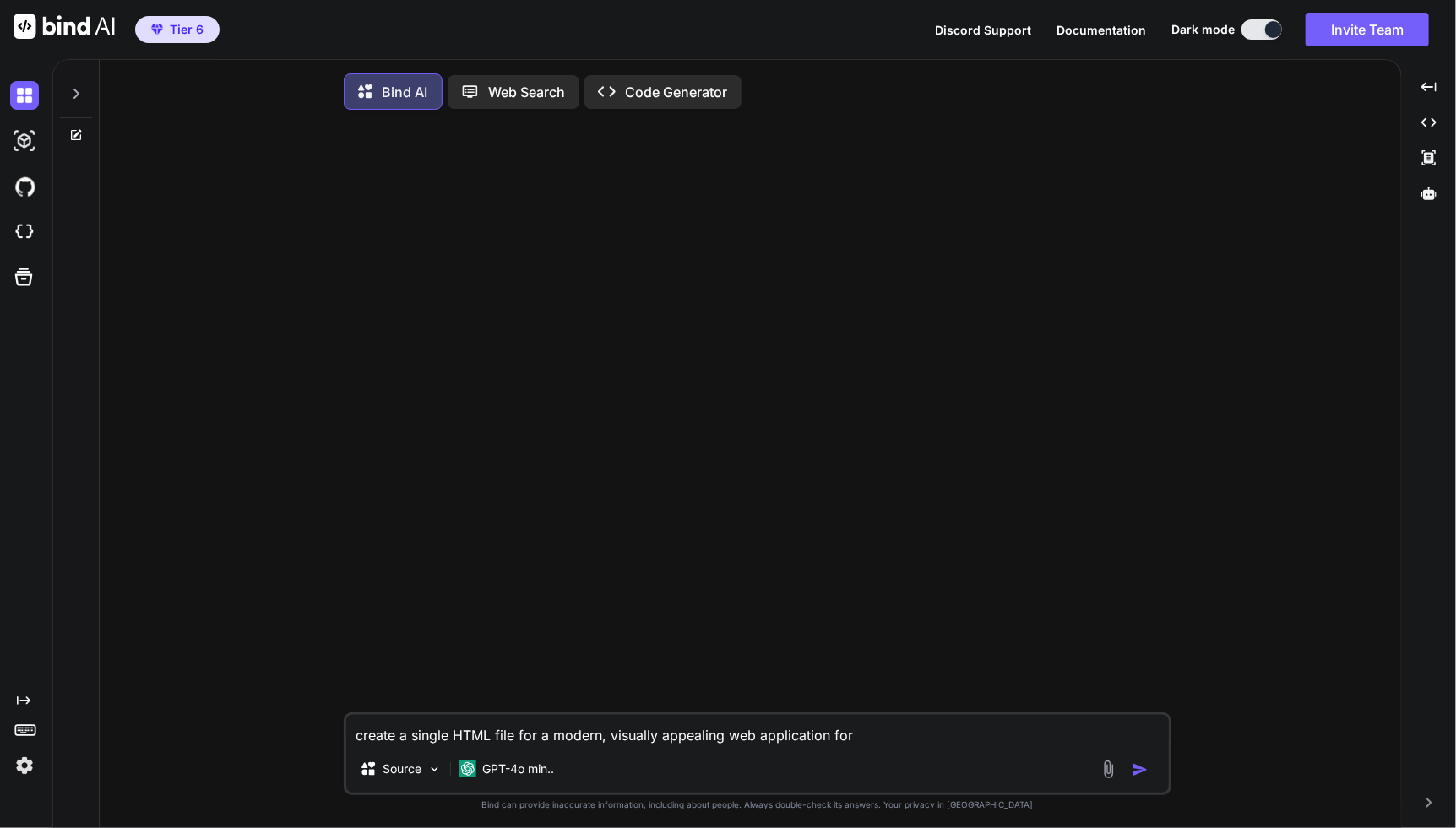
type textarea "create a single HTML file for a modern, visually appealing web application for"
type textarea "x"
type textarea "create a single HTML file for a modern, visually appealing web application for a"
type textarea "x"
type textarea "create a single HTML file for a modern, visually appealing web application for …"
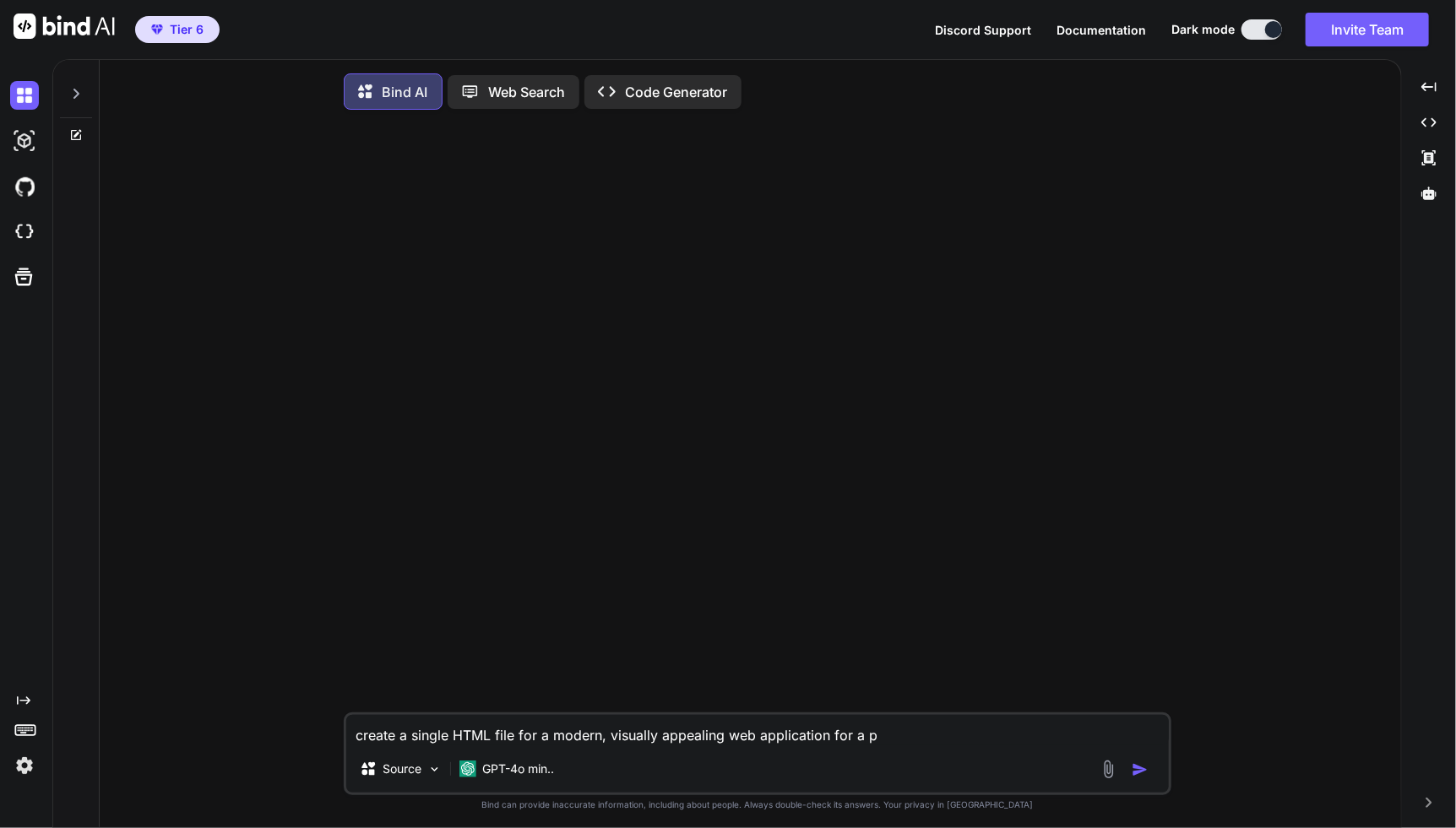
type textarea "x"
type textarea "create a single HTML file for a modern, visually appealing web application for …"
type textarea "x"
type textarea "create a single HTML file for a modern, visually appealing web application for …"
type textarea "x"
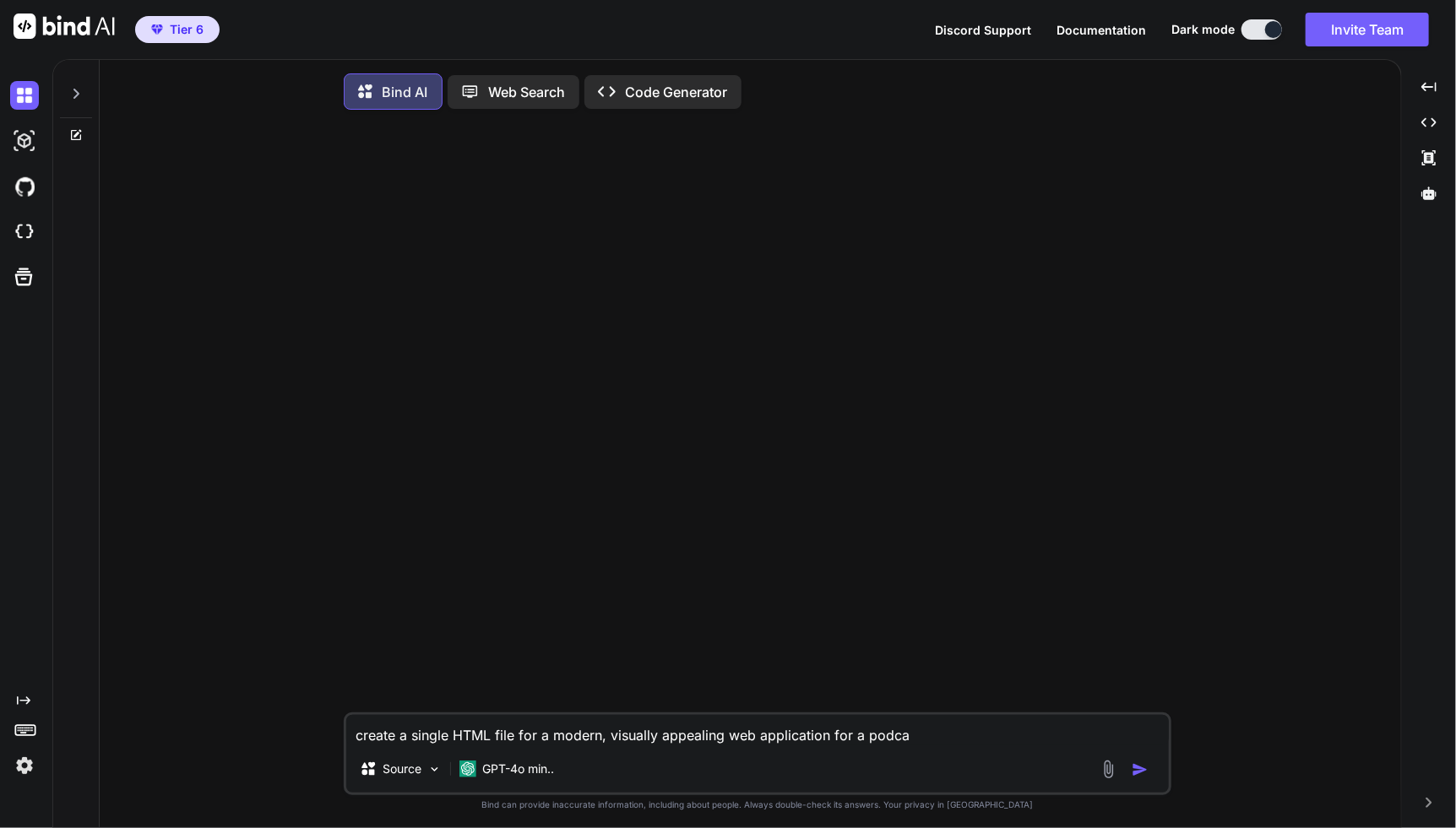
type textarea "create a single HTML file for a modern, visually appealing web application for …"
type textarea "x"
type textarea "create a single HTML file for a modern, visually appealing web application for …"
type textarea "x"
type textarea "create a single HTML file for a modern, visually appealing web application for …"
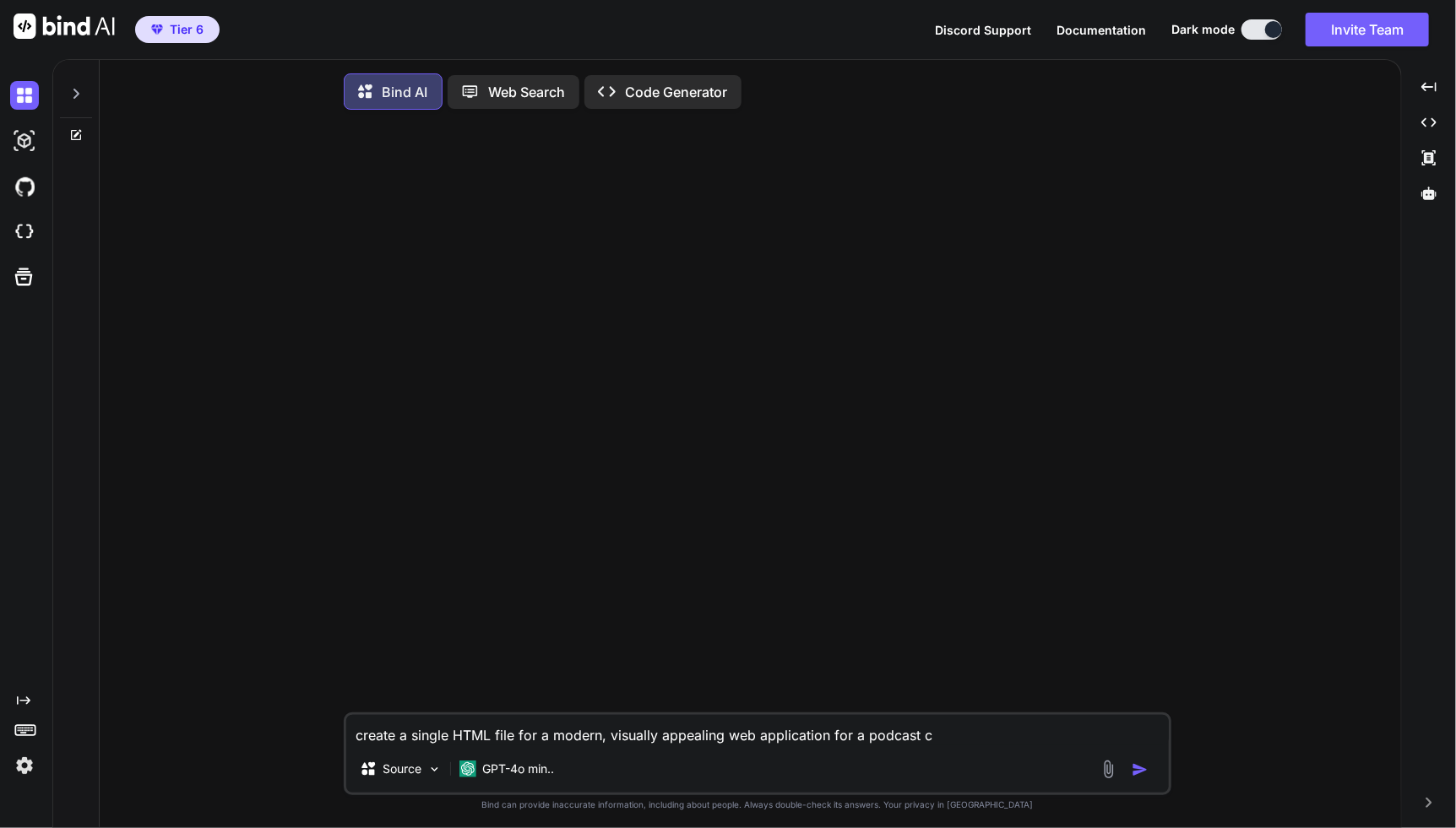
type textarea "x"
type textarea "create a single HTML file for a modern, visually appealing web application for …"
type textarea "x"
type textarea "create a single HTML file for a modern, visually appealing web application for …"
type textarea "x"
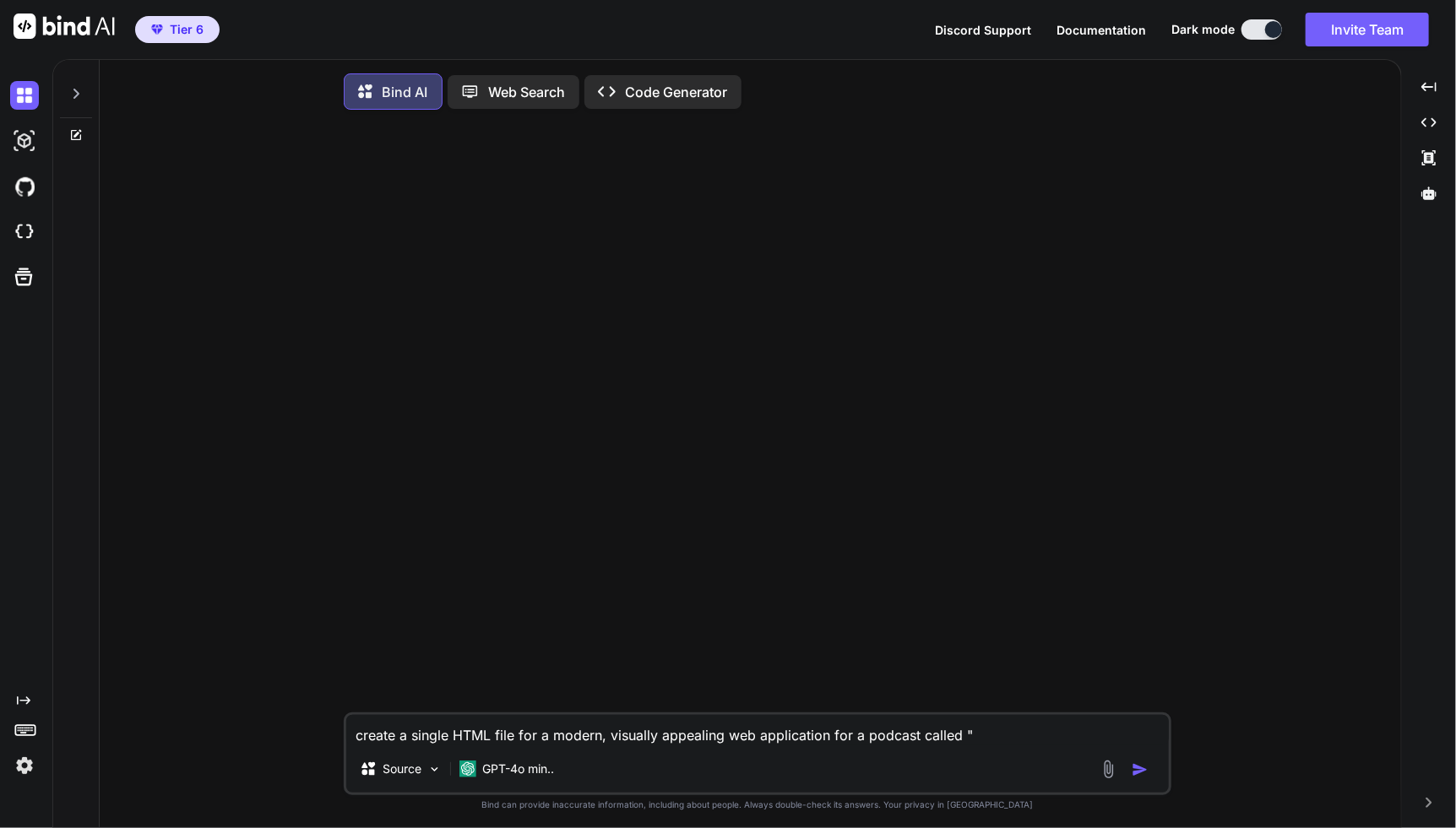
type textarea "create a single HTML file for a modern, visually appealing web application for …"
type textarea "x"
type textarea "create a single HTML file for a modern, visually appealing web application for …"
type textarea "x"
type textarea "create a single HTML file for a modern, visually appealing web application for …"
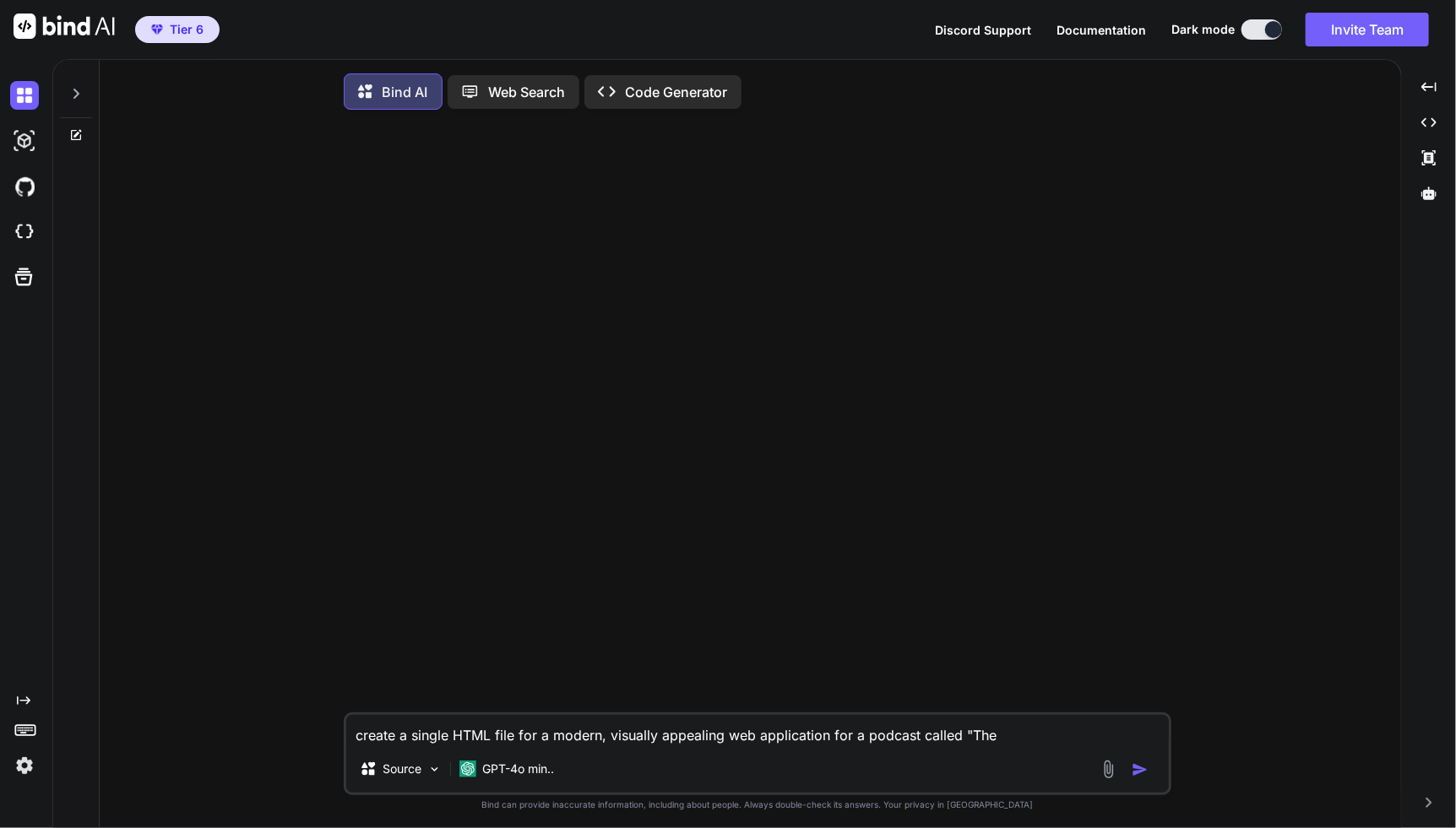
type textarea "x"
type textarea "create a single HTML file for a modern, visually appealing web application for …"
type textarea "x"
type textarea "create a single HTML file for a modern, visually appealing web application for …"
type textarea "x"
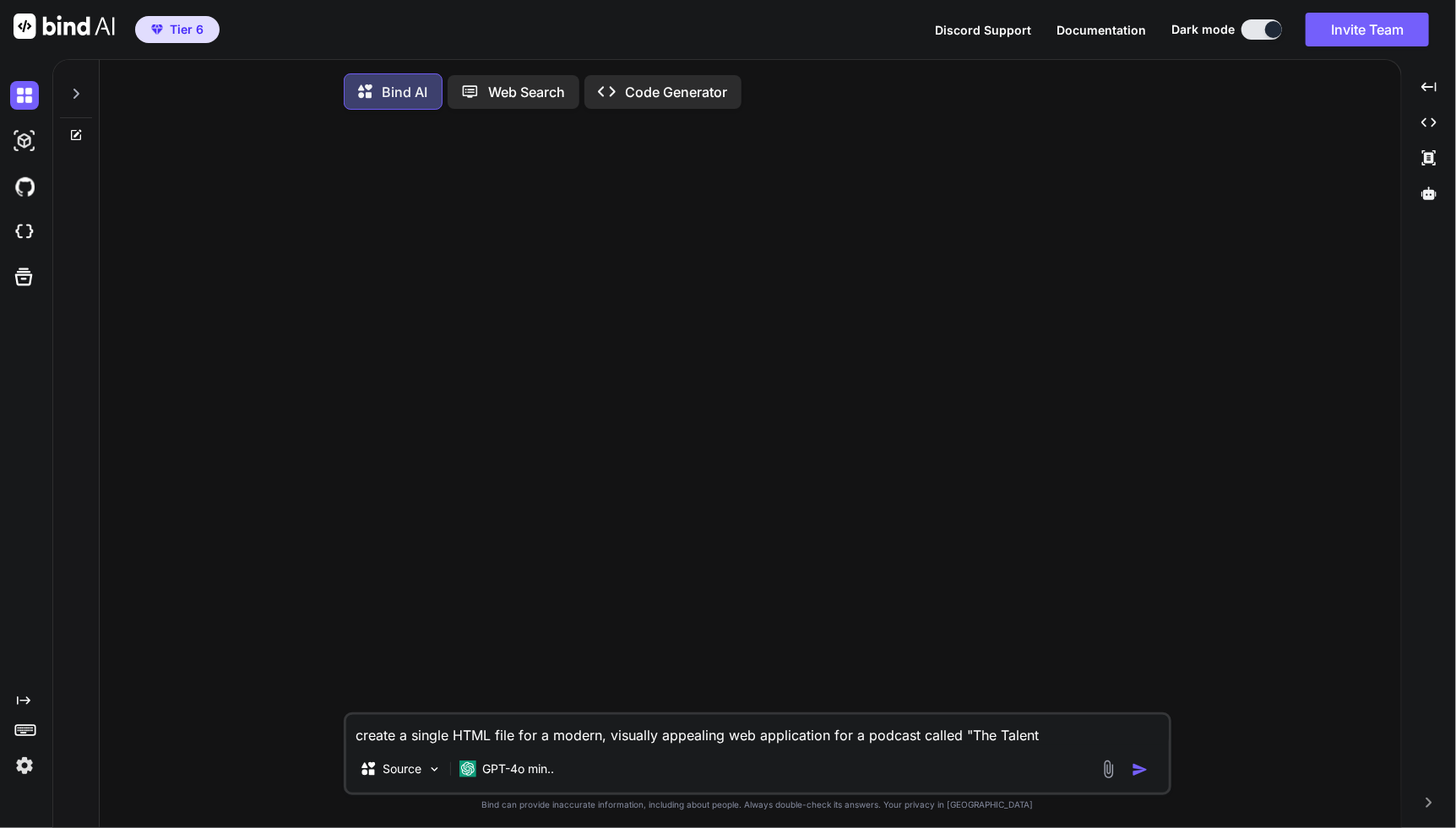
type textarea "create a single HTML file for a modern, visually appealing web application for …"
type textarea "x"
type textarea "create a single HTML file for a modern, visually appealing web application for …"
type textarea "x"
type textarea "create a single HTML file for a modern, visually appealing web application for …"
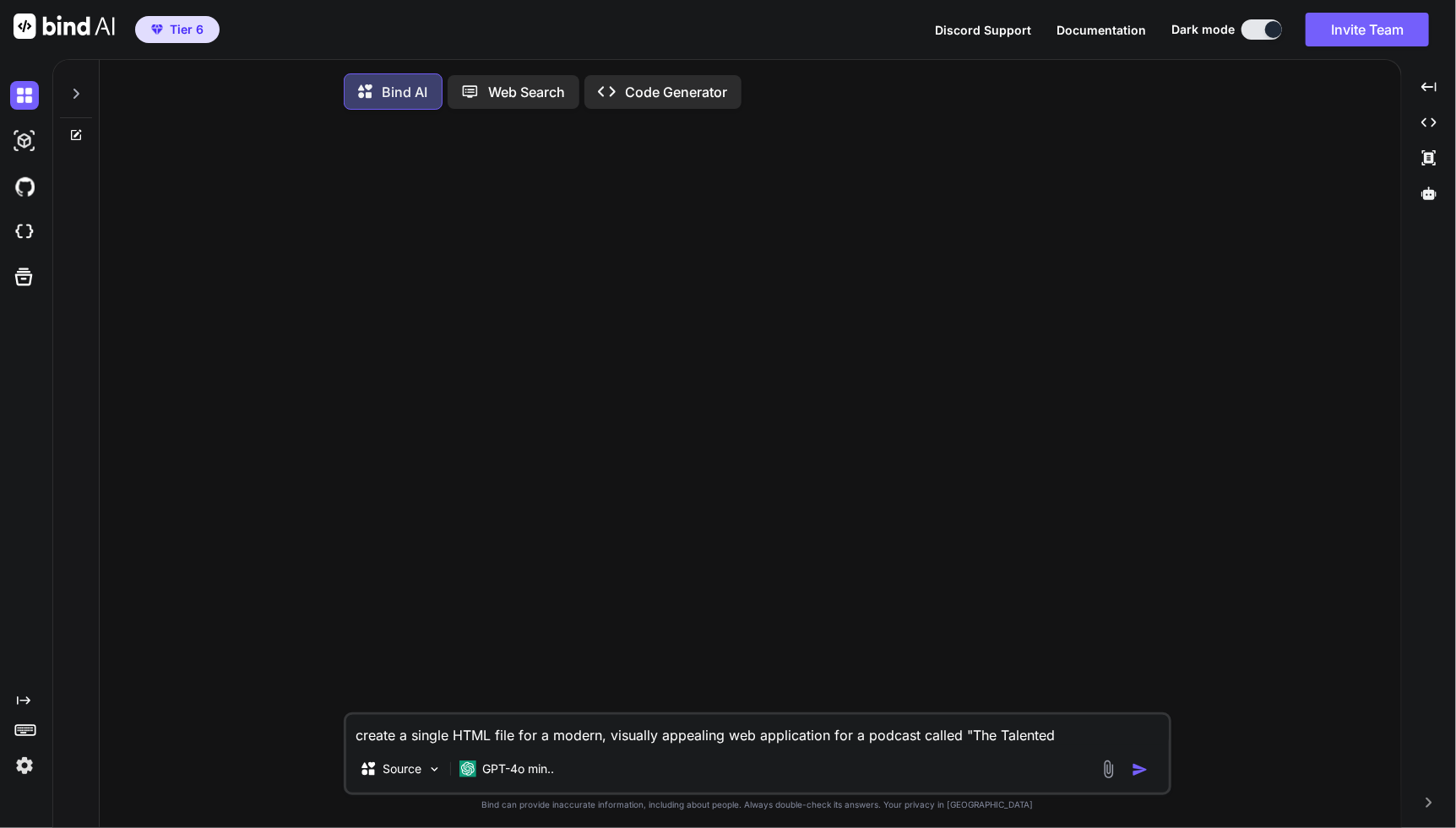
type textarea "x"
type textarea "create a single HTML file for a modern, visually appealing web application for …"
type textarea "x"
type textarea "create a single HTML file for a modern, visually appealing web application for …"
type textarea "x"
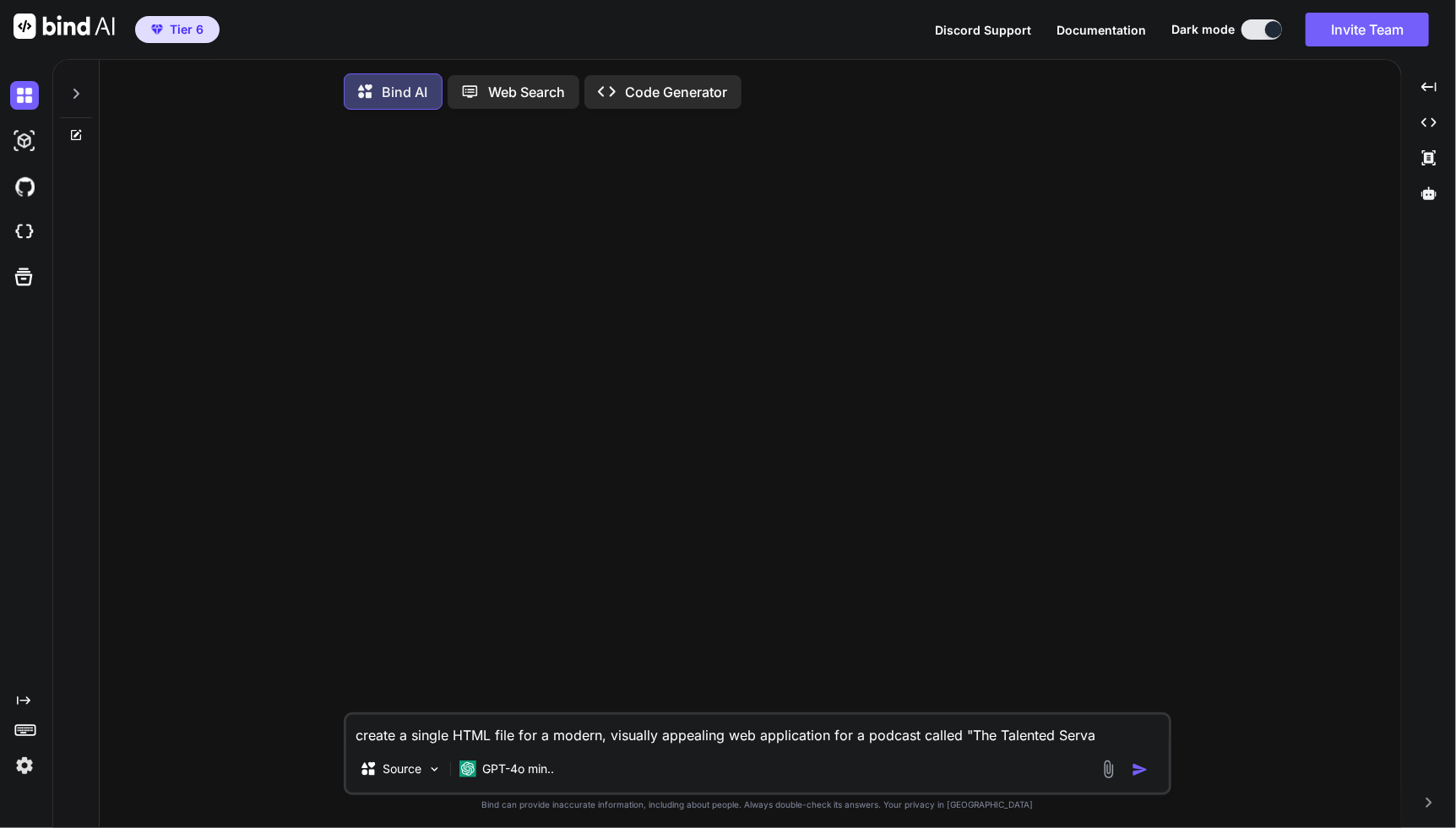
type textarea "create a single HTML file for a modern, visually appealing web application for …"
type textarea "x"
type textarea "create a single HTML file for a modern, visually appealing web application for …"
type textarea "x"
click at [862, 741] on textarea "create a single HTML file for a modern, visually appealing web application for …" at bounding box center [757, 730] width 822 height 30
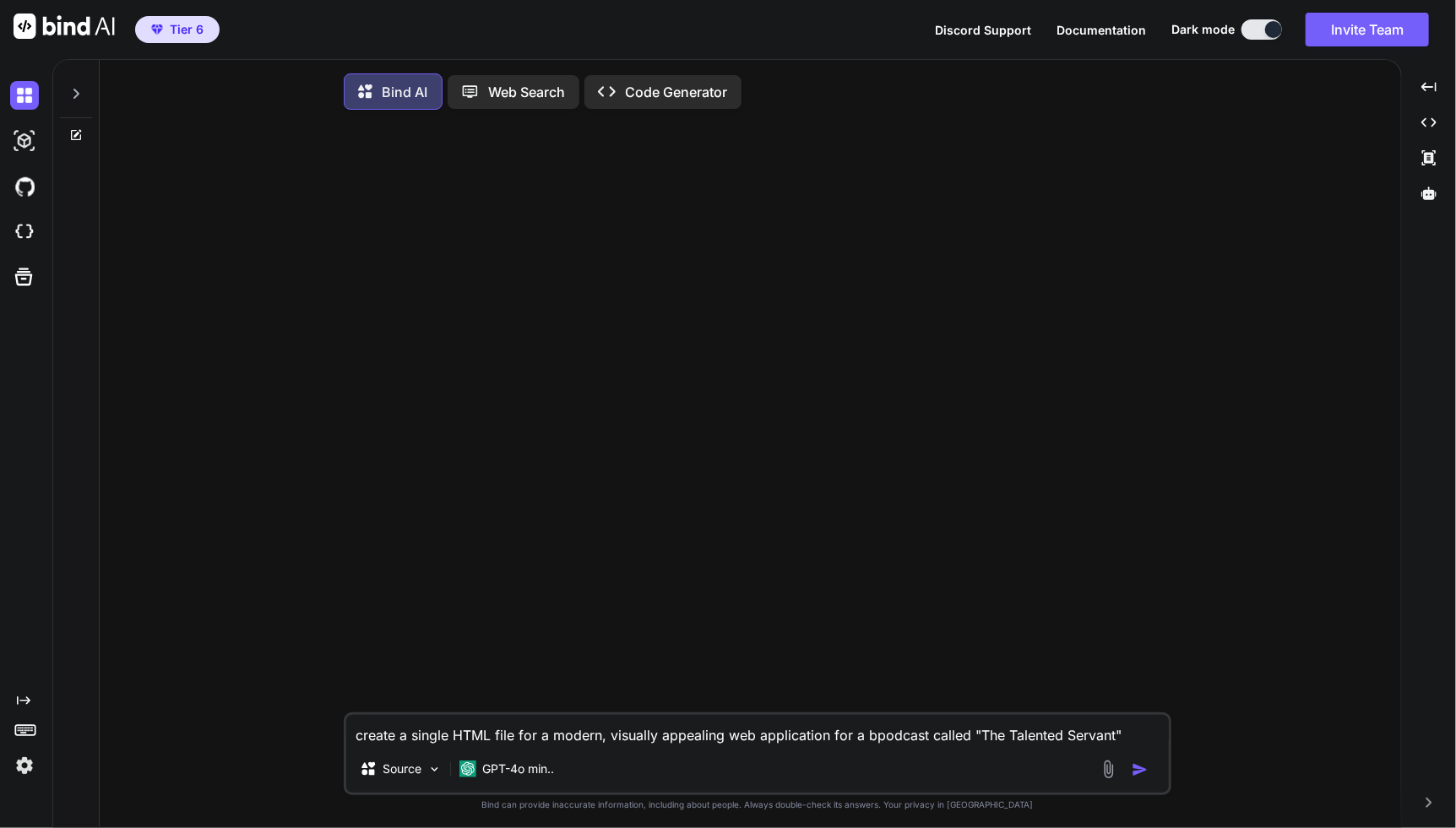
type textarea "create a single HTML file for a modern, visually appealing web application for …"
type textarea "x"
type textarea "create a single HTML file for a modern, visually appealing web application for …"
type textarea "x"
type textarea "create a single HTML file for a modern, visually appealing web application for …"
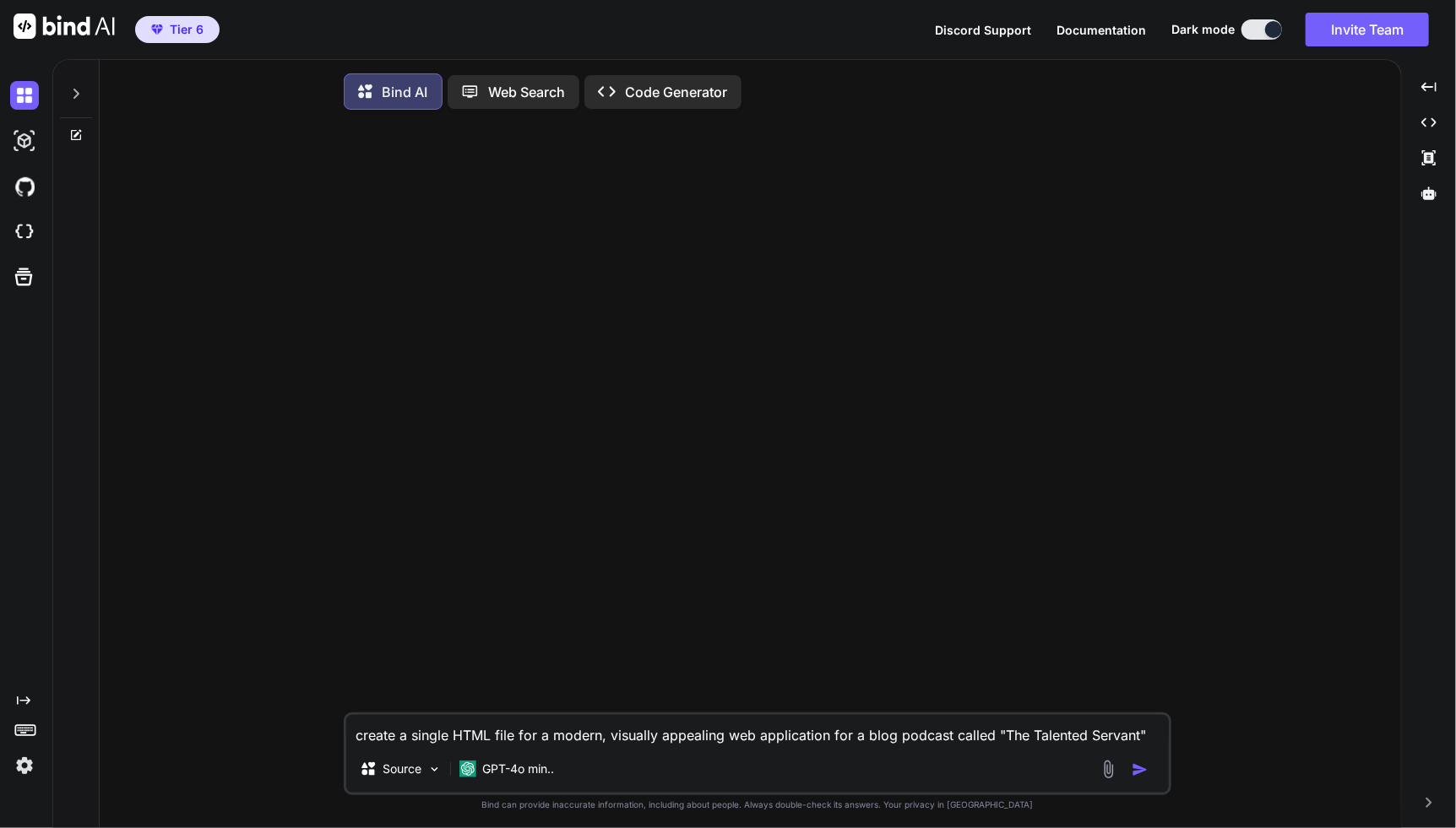
type textarea "x"
type textarea "create a single HTML file for a modern, visually appealing web application for …"
type textarea "x"
type textarea "create a single HTML file for a modern, visually appealing web application for …"
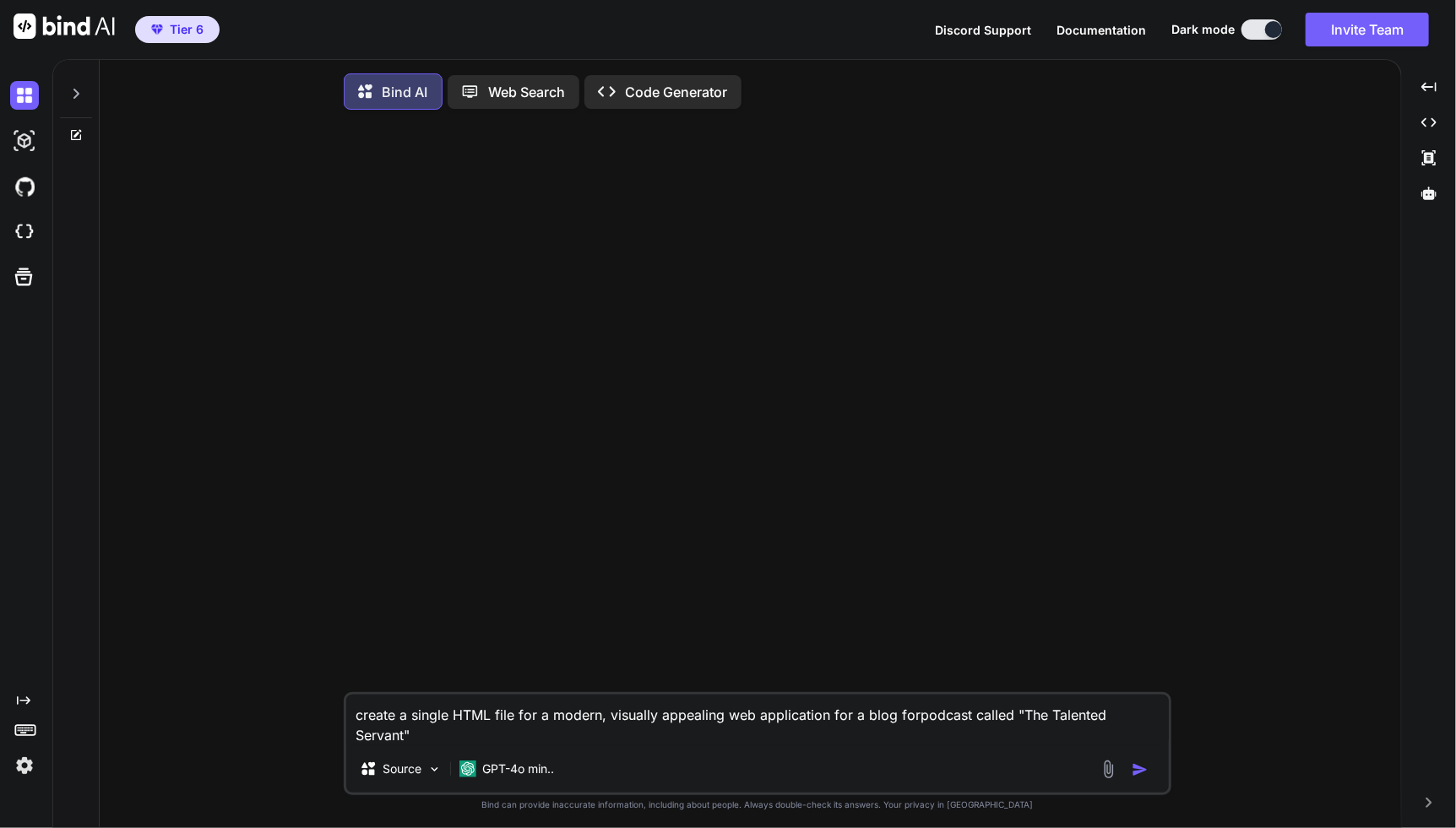
type textarea "x"
type textarea "create a single HTML file for a modern, visually appealing web application for …"
type textarea "x"
type textarea "create a single HTML file for a modern, visually appealing web application for …"
type textarea "x"
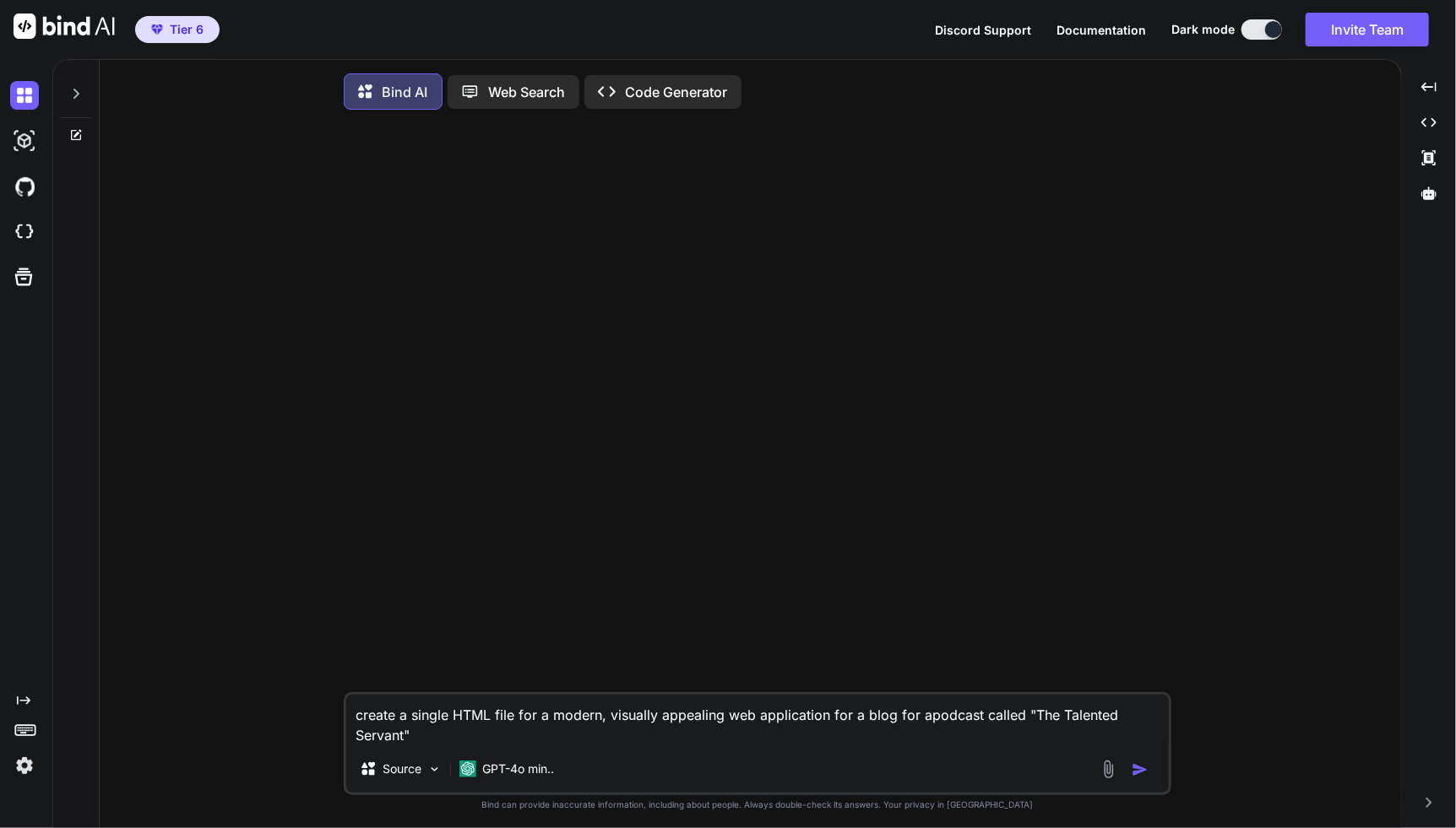
type textarea "create a single HTML file for a modern, visually appealing web application for …"
type textarea "x"
type textarea "create a single HTML file for a modern, visually appealing web application for …"
type textarea "x"
type textarea "create a single HTML file for a modern, visually appealing web application for …"
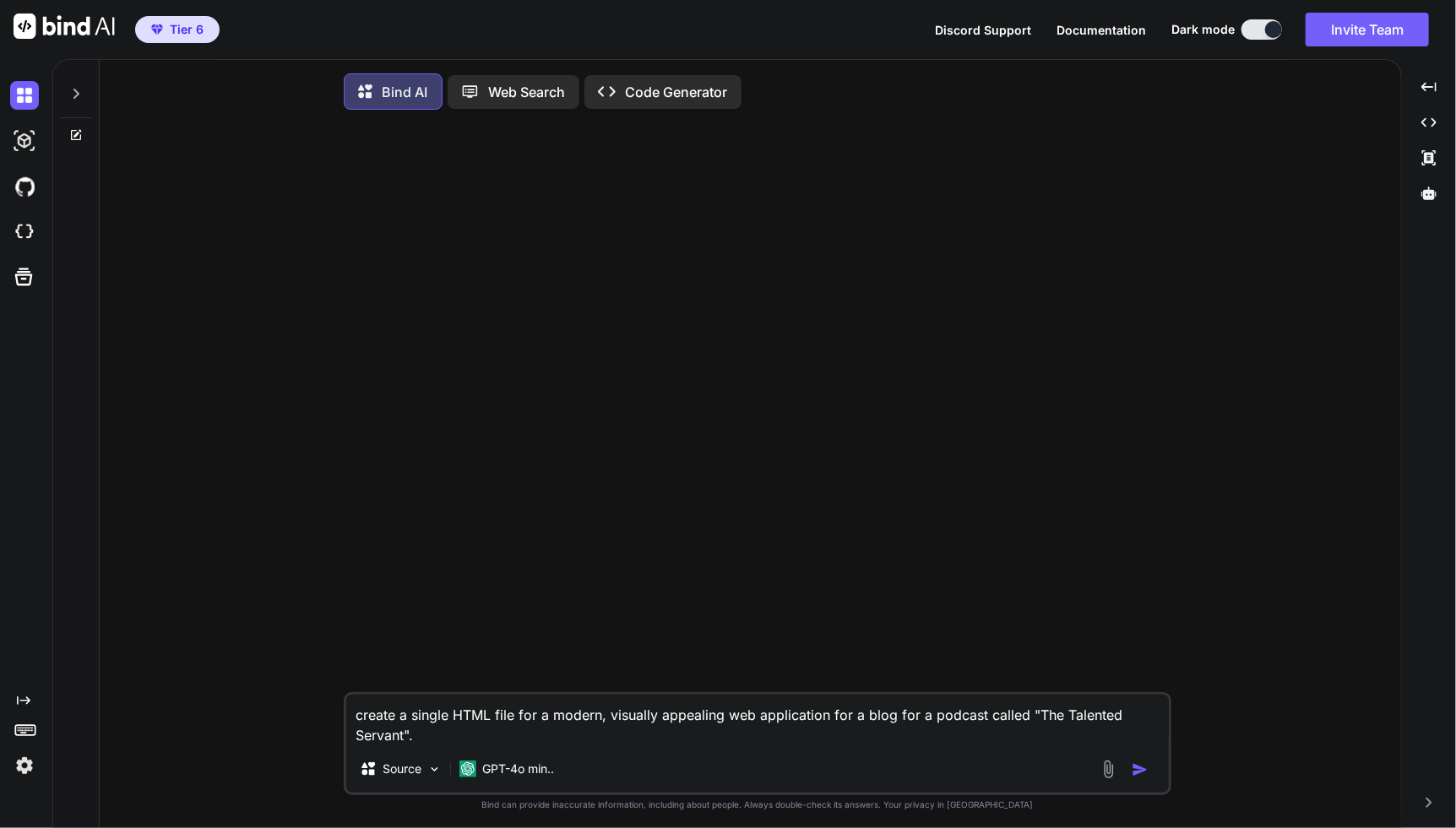
type textarea "x"
type textarea "create a single HTML file for a modern, visually appealing web application for …"
type textarea "x"
type textarea "create a single HTML file for a modern, visually appealing web application for …"
type textarea "x"
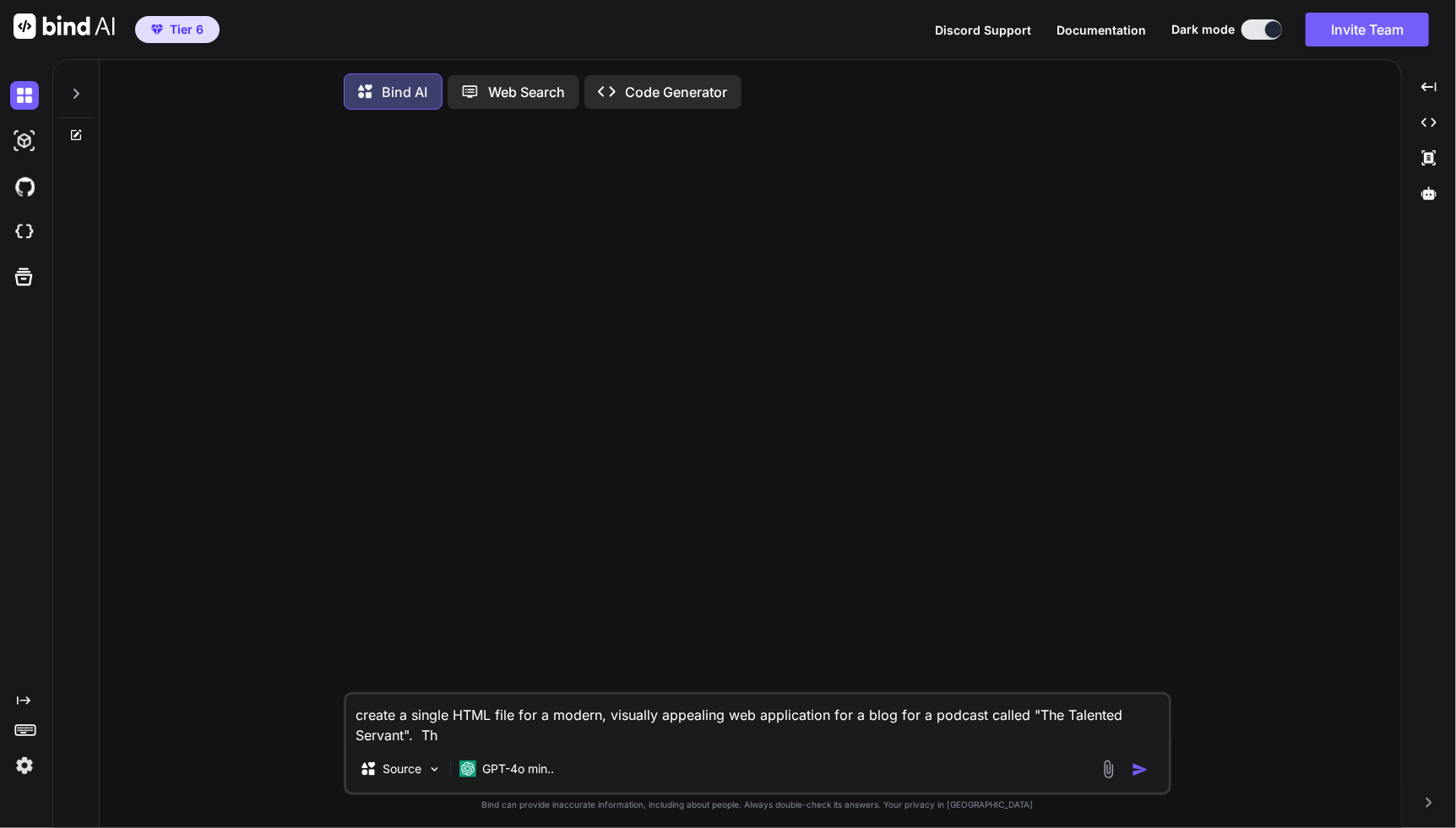
type textarea "create a single HTML file for a modern, visually appealing web application for …"
type textarea "x"
type textarea "create a single HTML file for a modern, visually appealing web application for …"
type textarea "x"
type textarea "create a single HTML file for a modern, visually appealing web application for …"
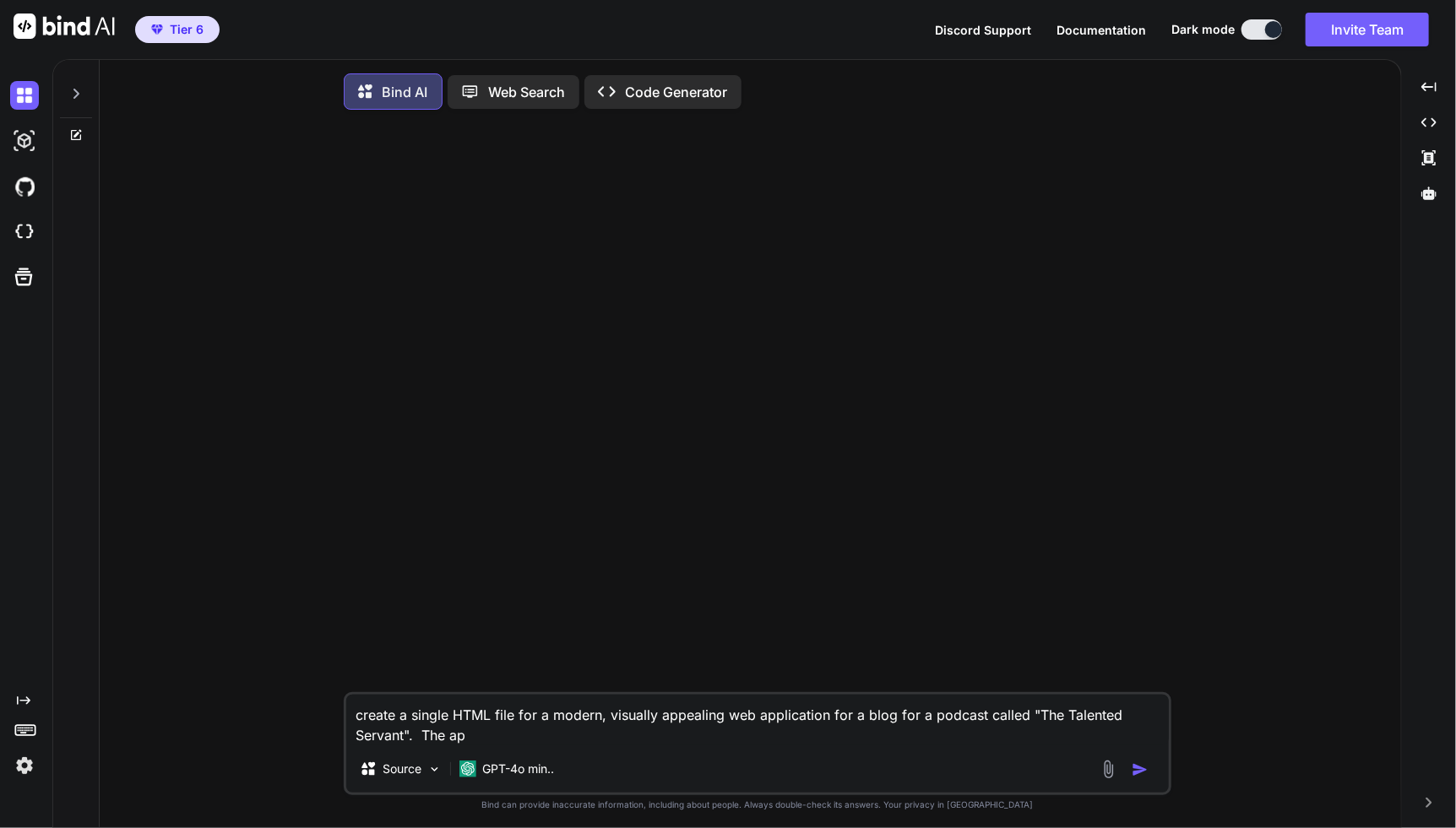
type textarea "x"
type textarea "create a single HTML file for a modern, visually appealing web application for …"
click at [757, 741] on textarea "create a single HTML file for a modern, visually appealing web application for …" at bounding box center [757, 719] width 822 height 51
click at [508, 86] on p "Web Search" at bounding box center [528, 92] width 77 height 21
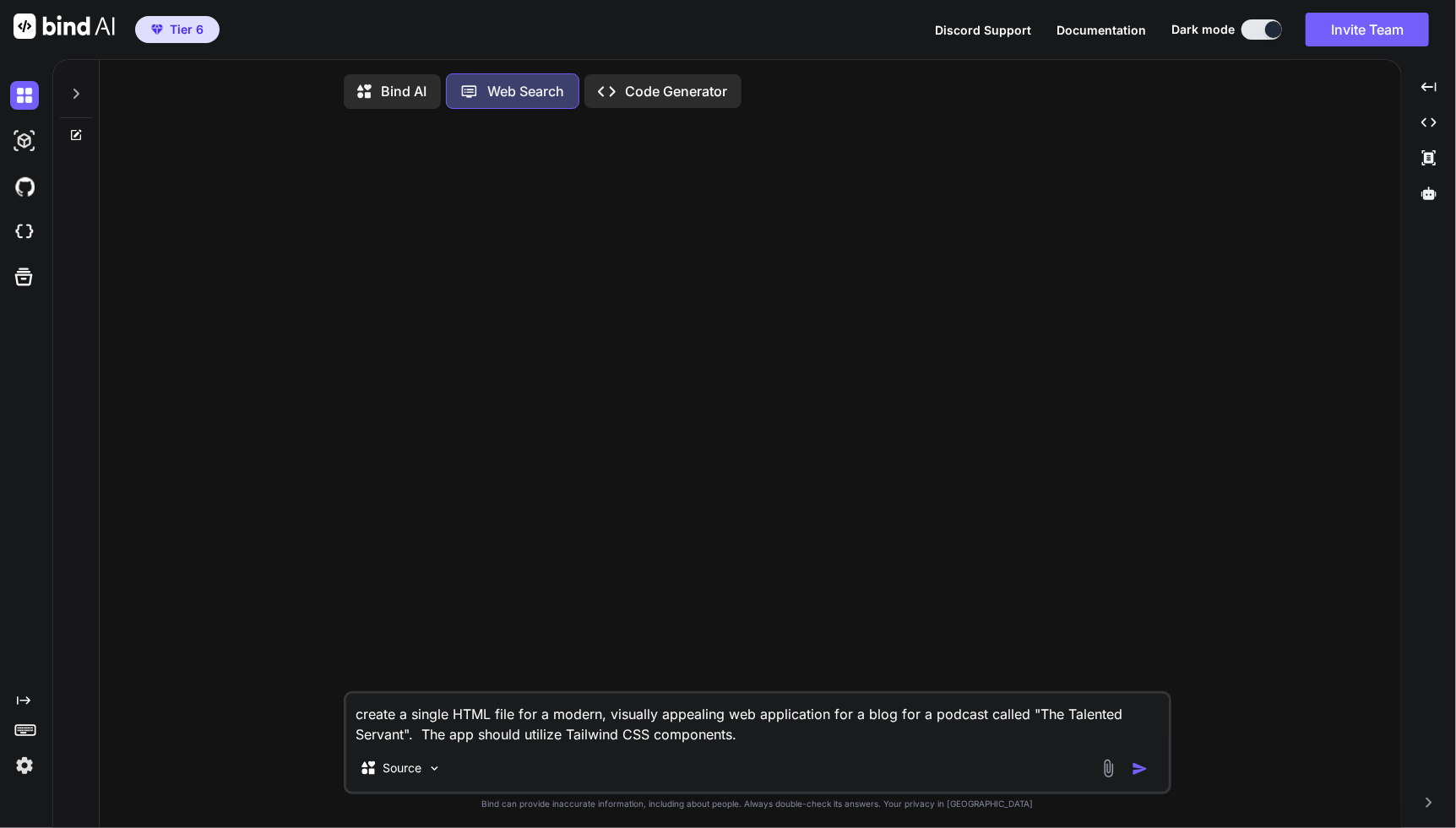
scroll to position [8, 0]
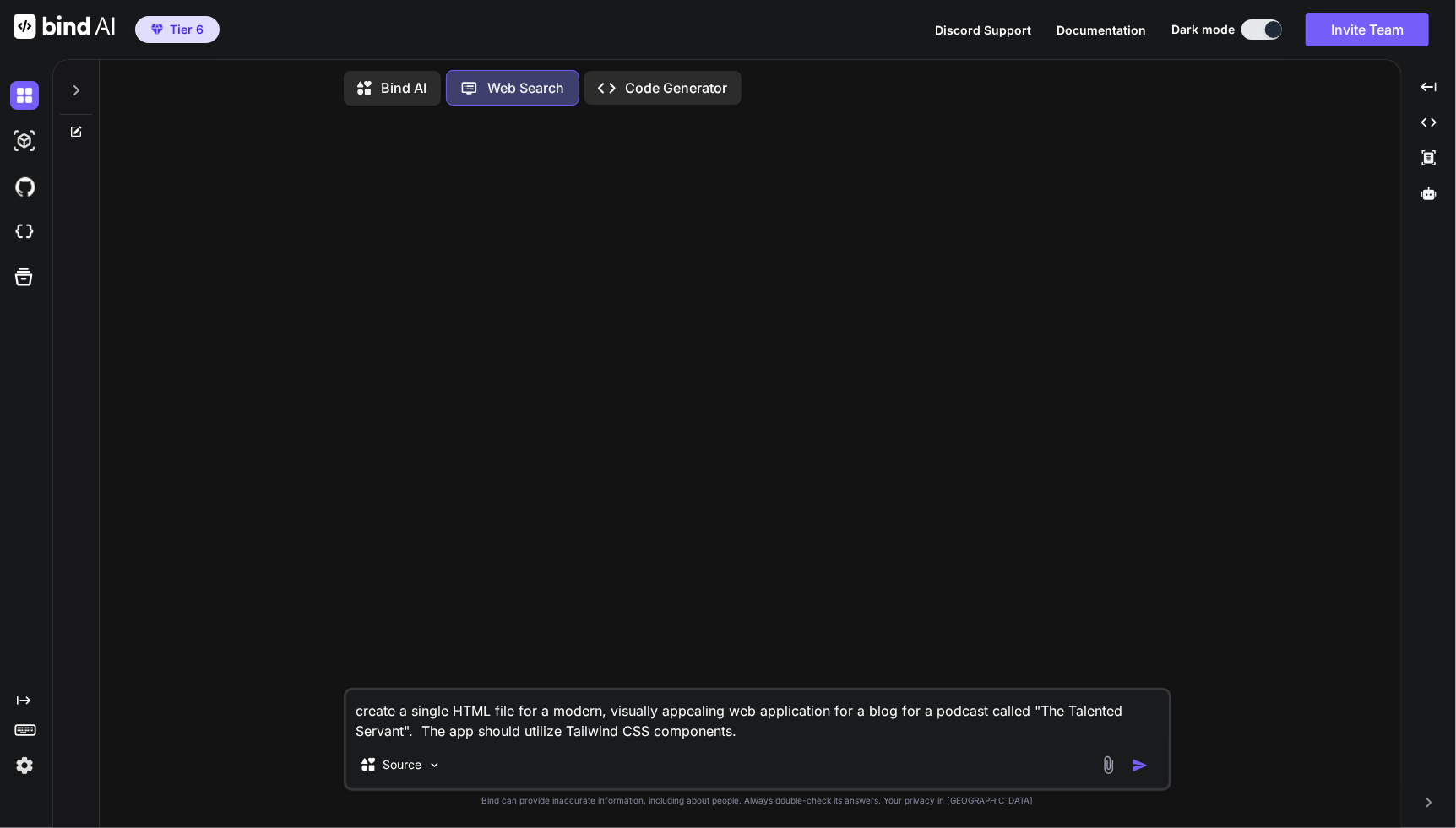
click at [643, 86] on p "Code Generator" at bounding box center [677, 87] width 102 height 21
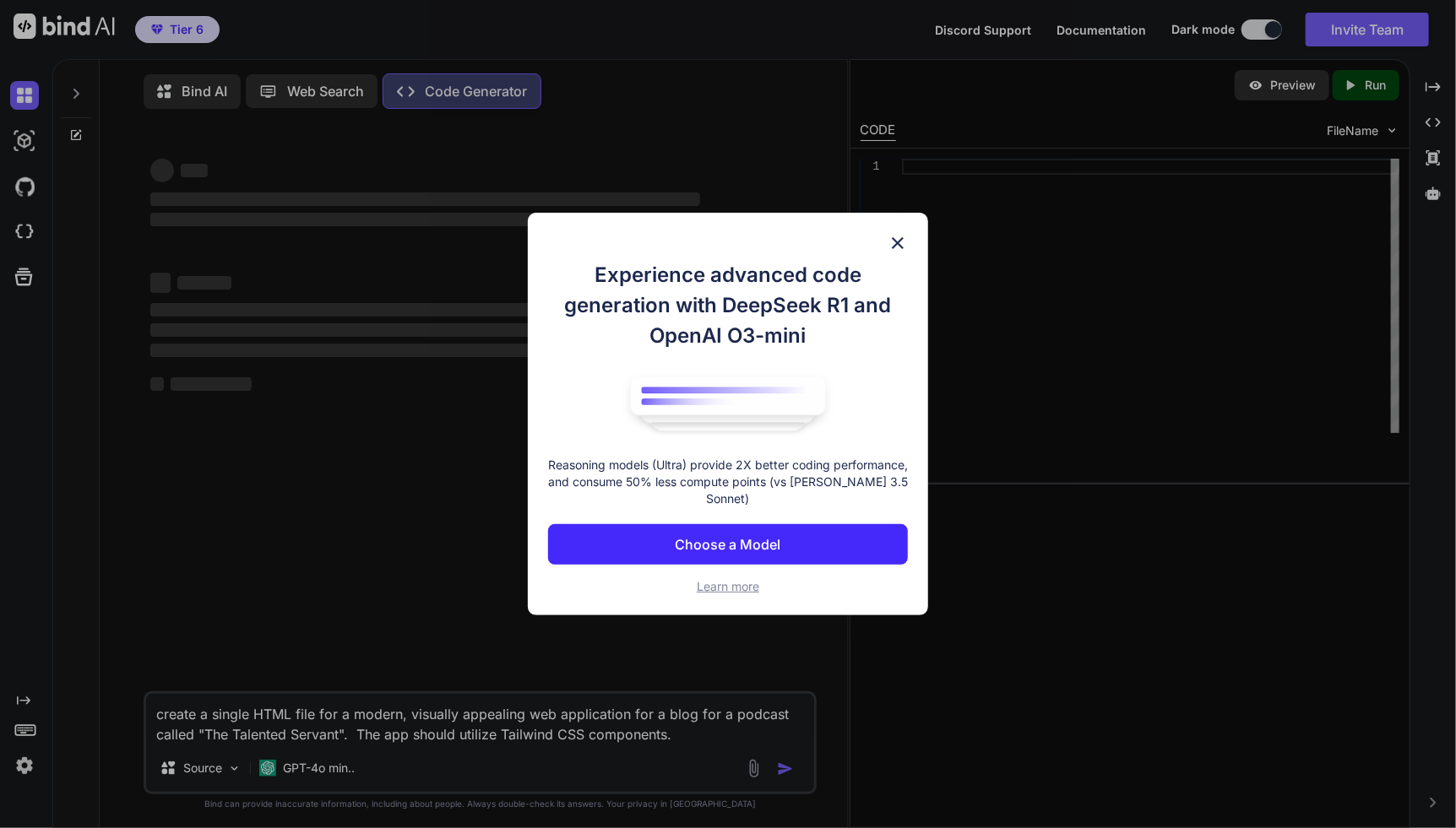
click at [804, 543] on button "Choose a Model" at bounding box center [728, 543] width 360 height 40
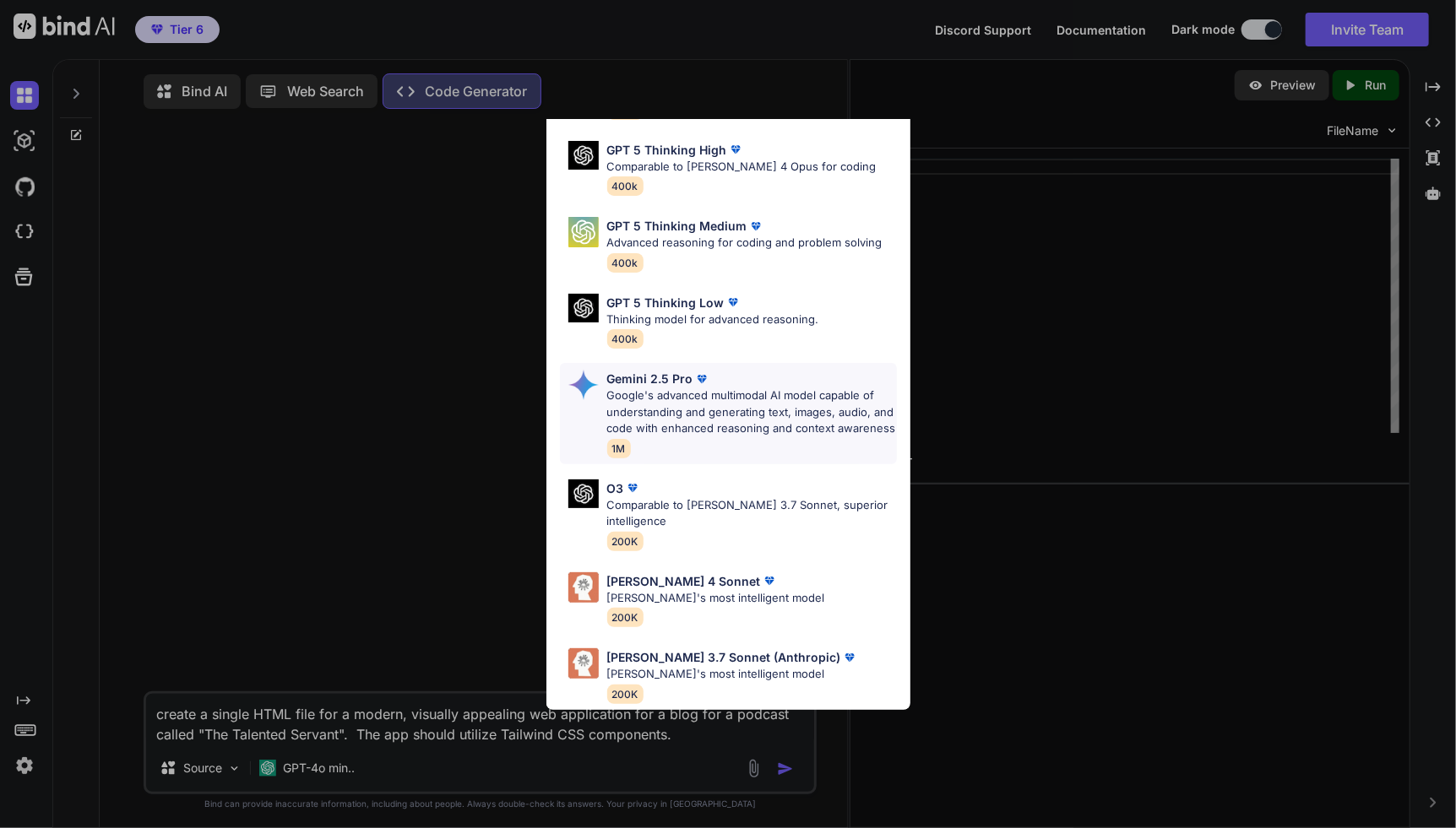
scroll to position [192, 0]
click at [751, 648] on p "[PERSON_NAME] 3.7 Sonnet (Anthropic)" at bounding box center [724, 657] width 234 height 18
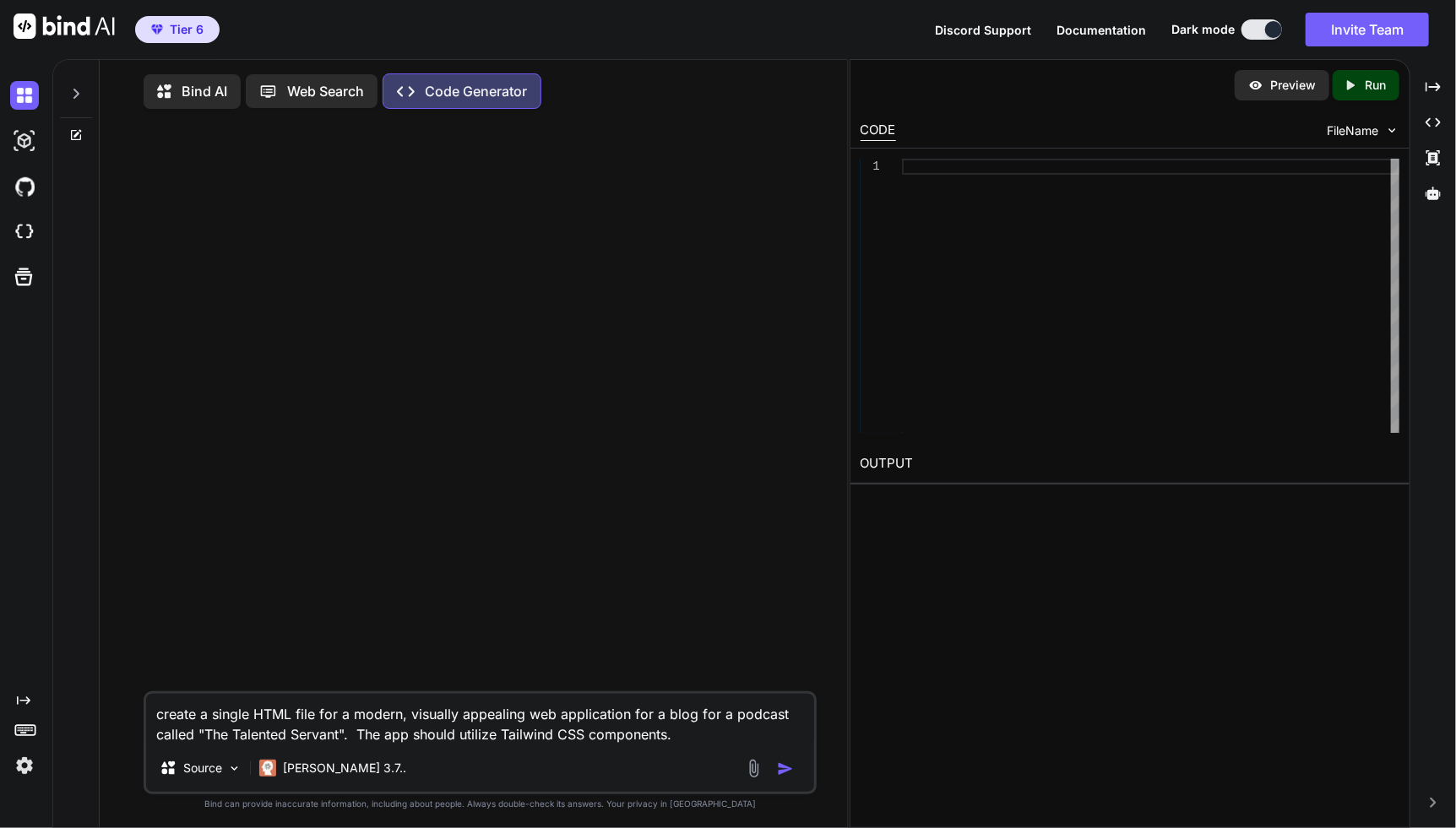
click at [784, 772] on img "button" at bounding box center [785, 768] width 17 height 17
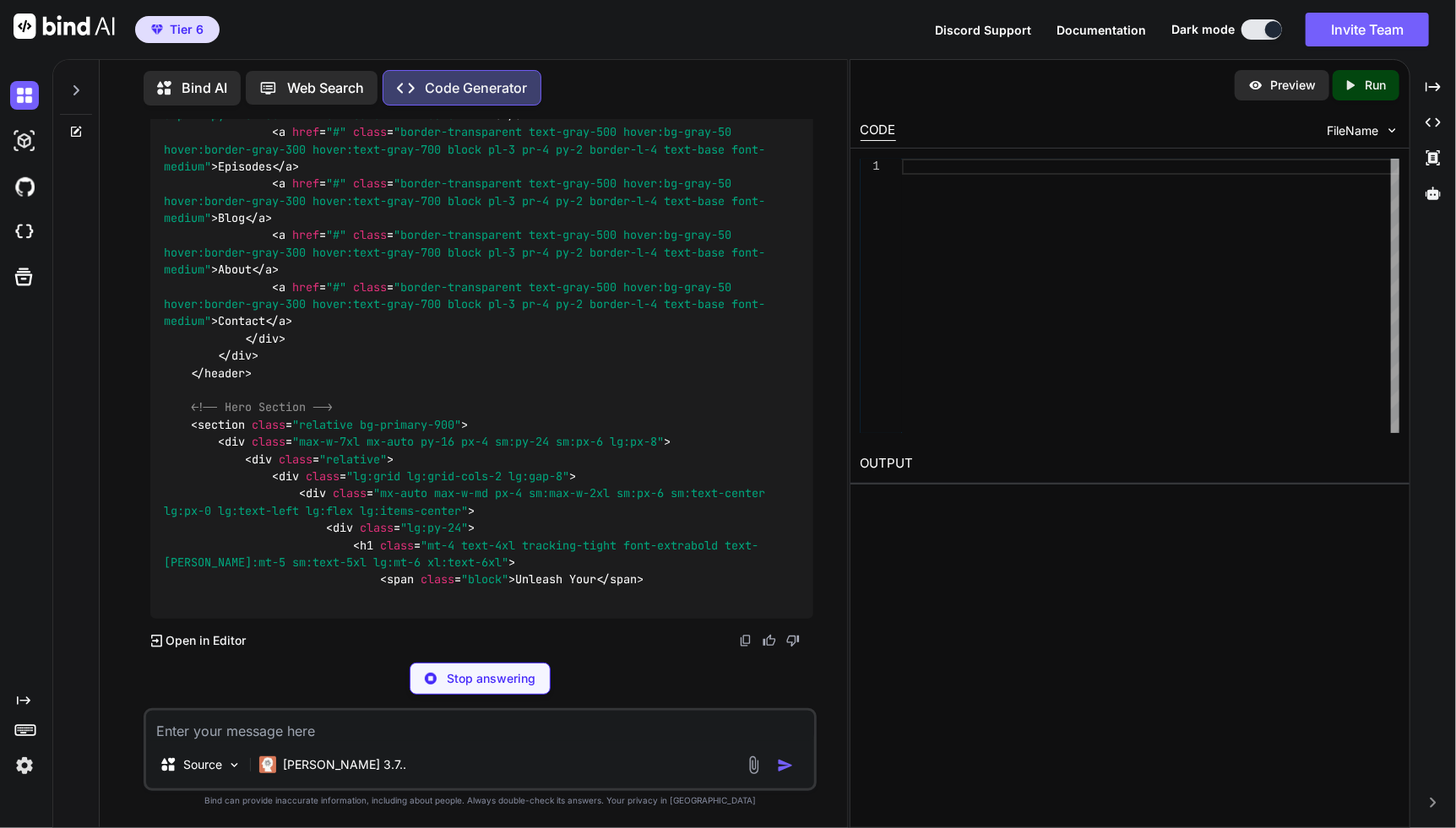
scroll to position [2737, 0]
